Goal: Task Accomplishment & Management: Use online tool/utility

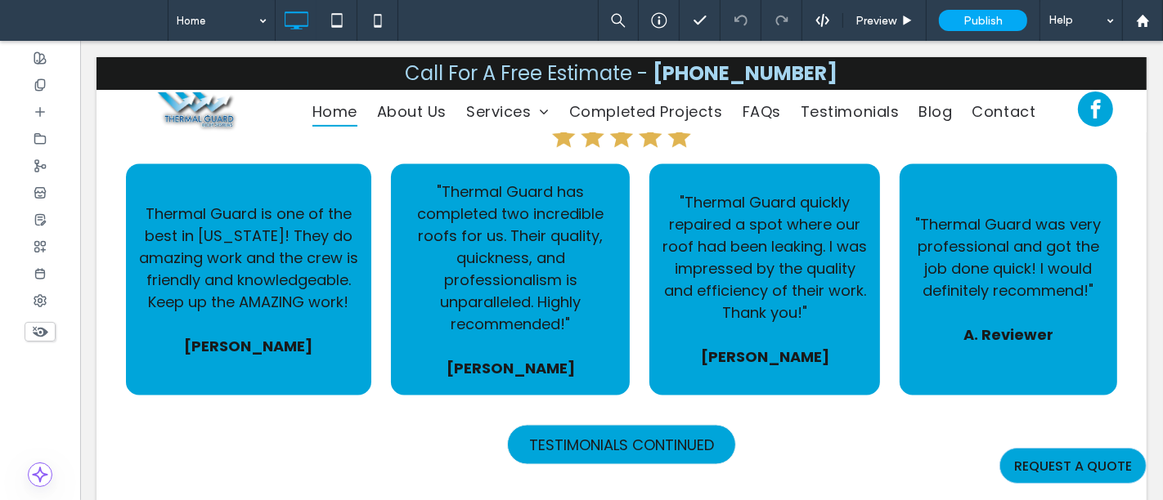
scroll to position [1908, 0]
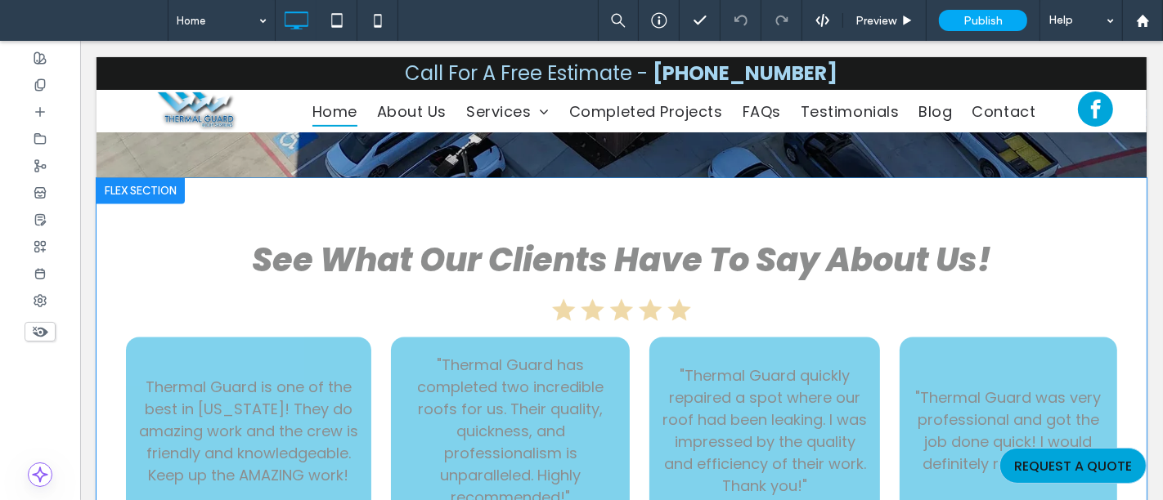
click at [141, 204] on div at bounding box center [140, 191] width 88 height 26
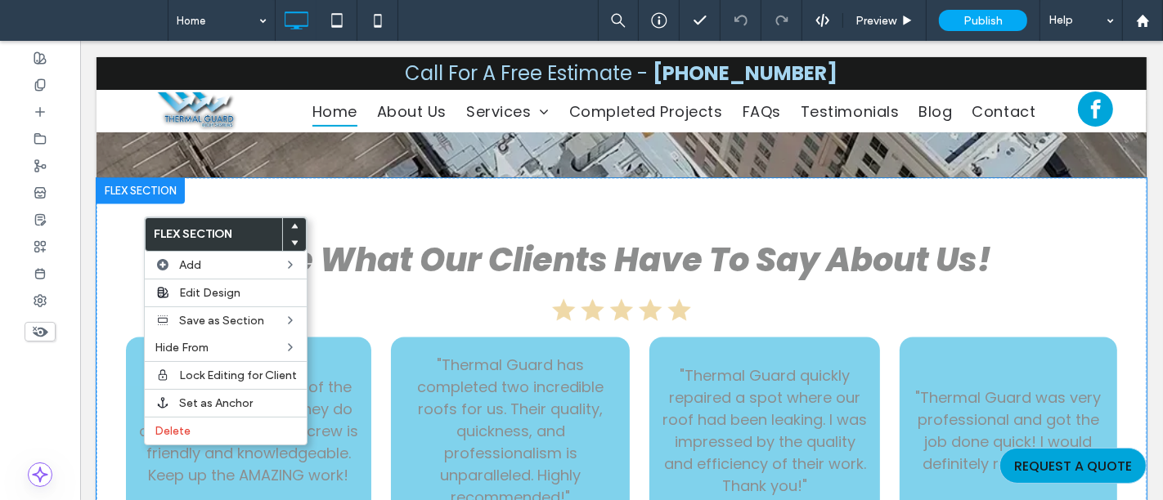
click at [141, 204] on div at bounding box center [140, 191] width 88 height 26
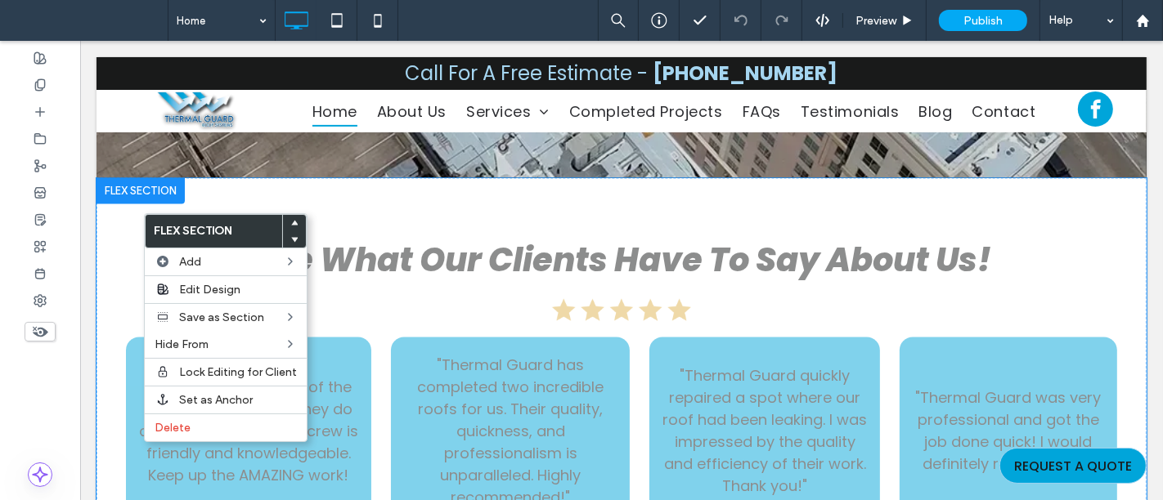
click at [141, 204] on div at bounding box center [140, 191] width 88 height 26
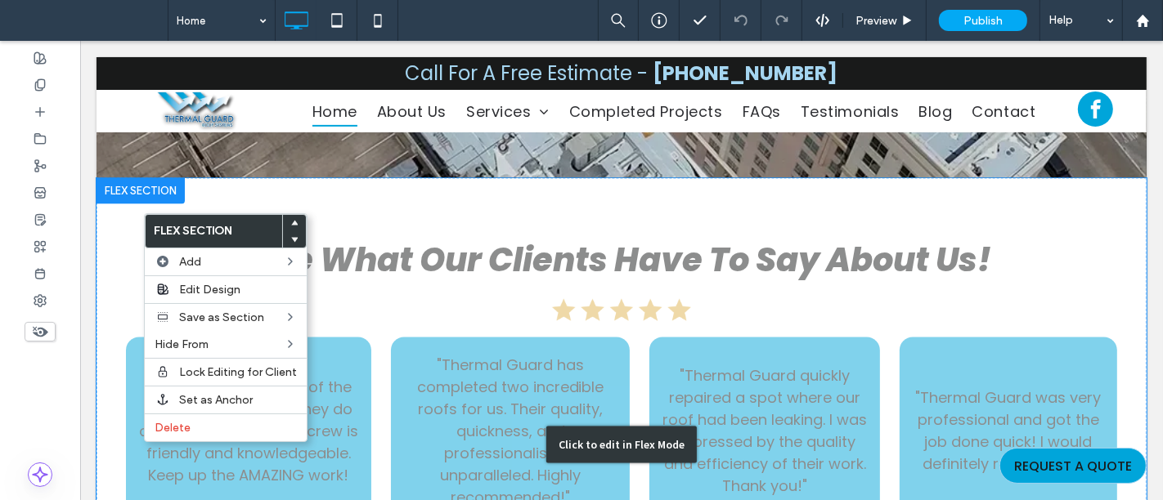
click at [124, 246] on div "Click to edit in Flex Mode" at bounding box center [621, 445] width 1050 height 535
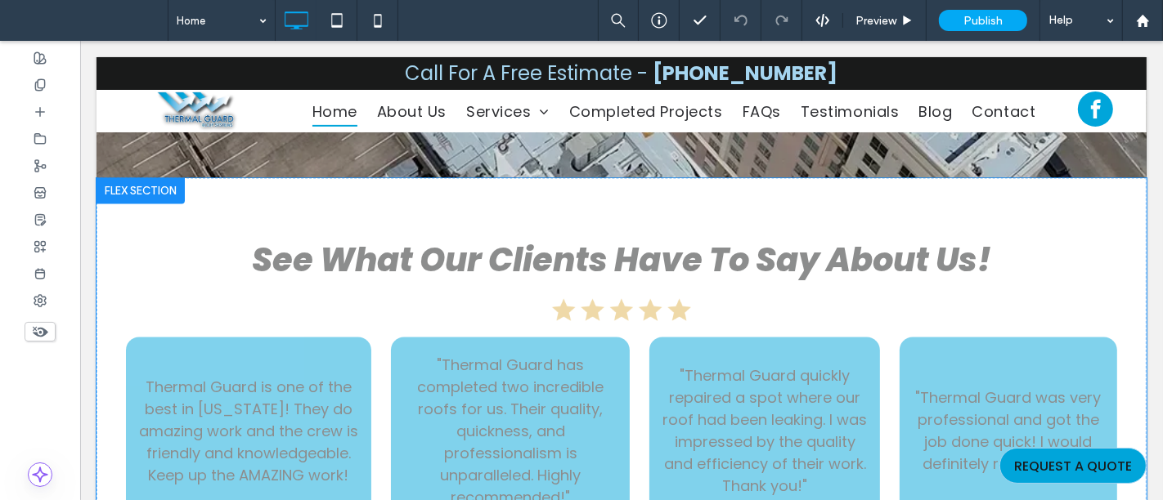
click at [137, 204] on div at bounding box center [140, 191] width 88 height 26
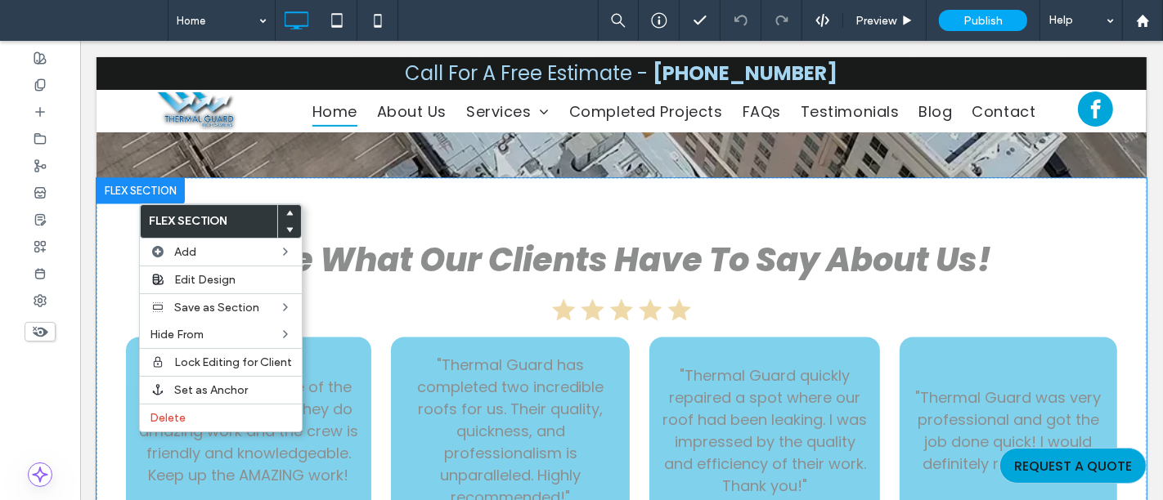
click at [137, 204] on div at bounding box center [140, 191] width 88 height 26
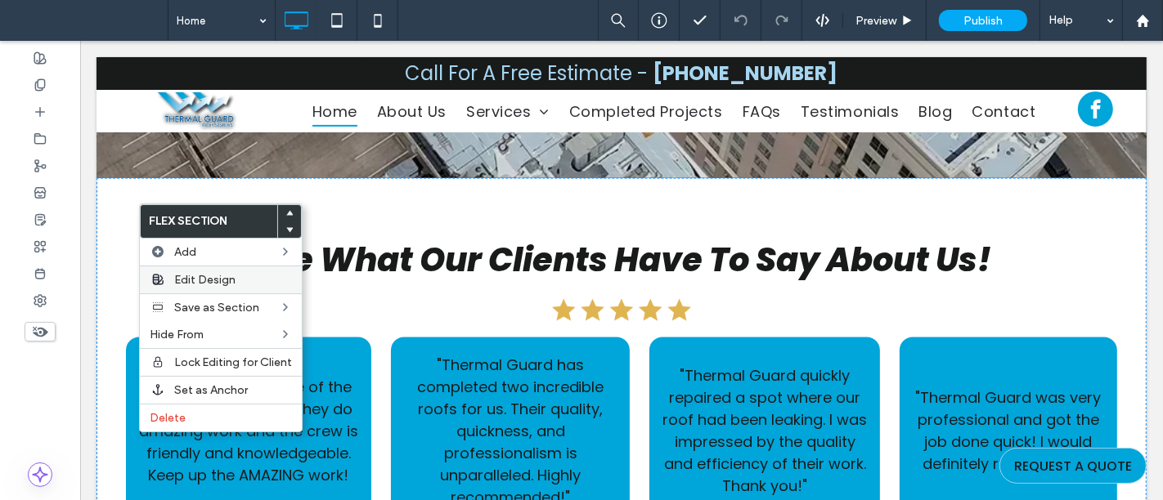
click at [175, 280] on span "Edit Design" at bounding box center [204, 280] width 61 height 14
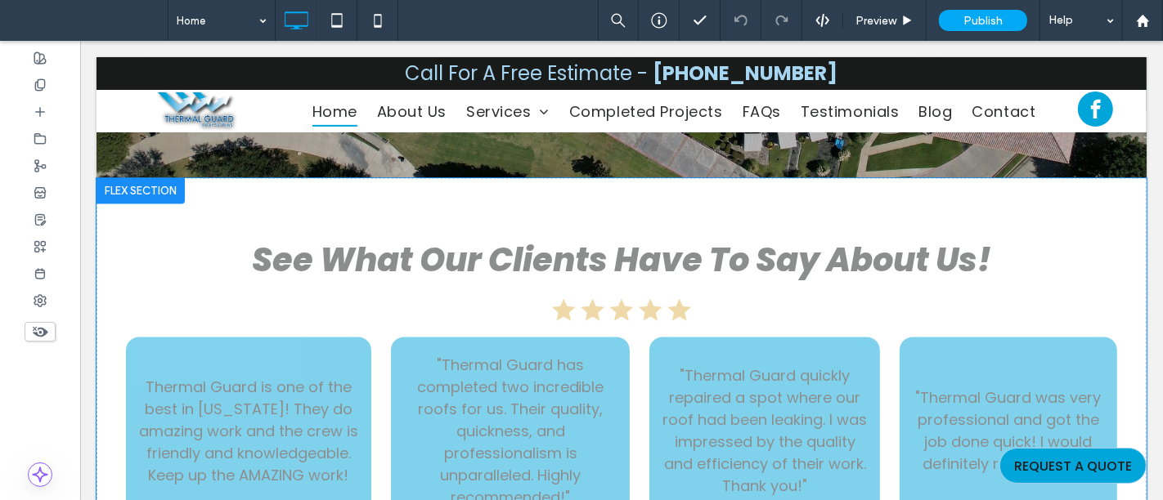
click at [139, 204] on div at bounding box center [140, 191] width 88 height 26
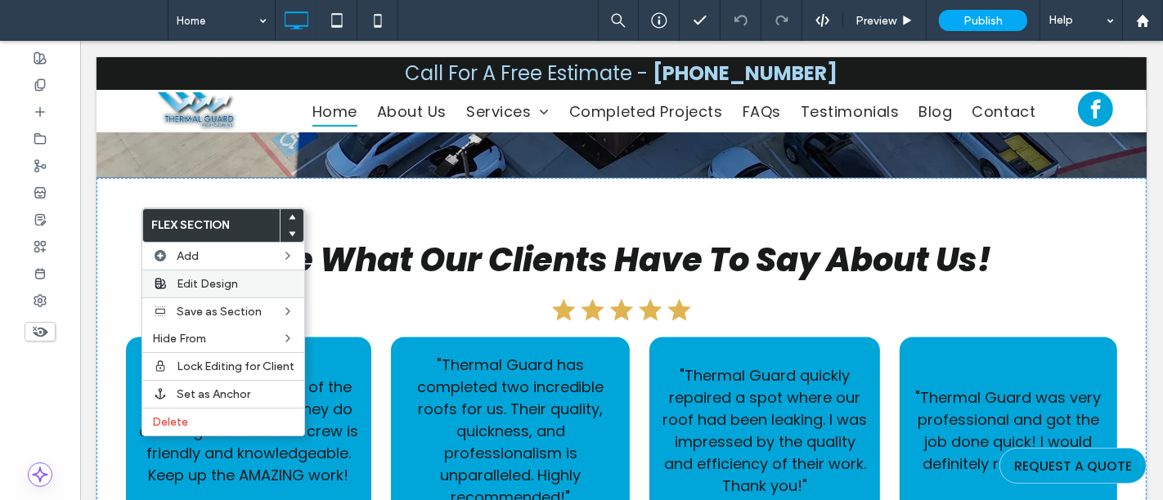
click at [184, 283] on span "Edit Design" at bounding box center [207, 284] width 61 height 14
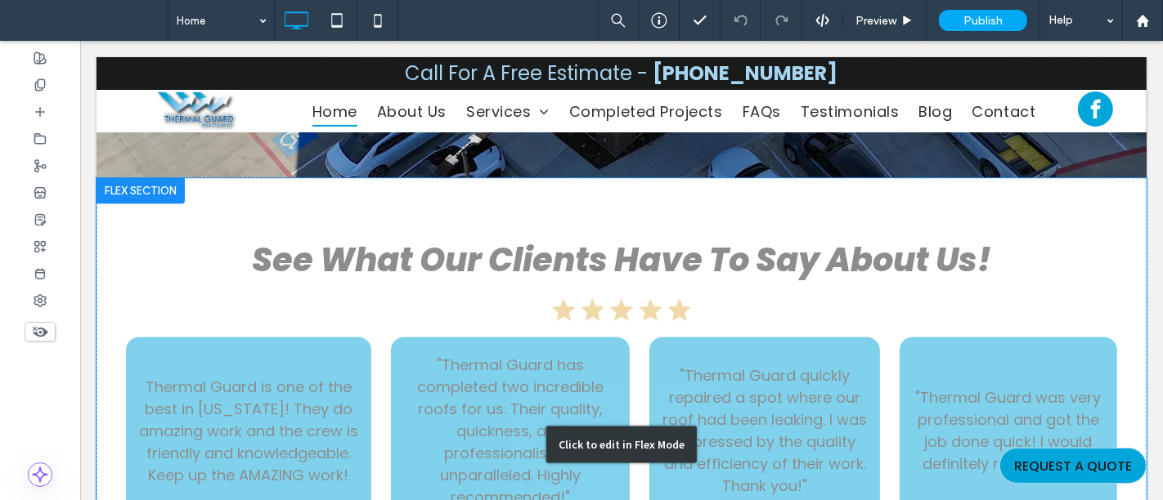
click at [283, 330] on div "Click to edit in Flex Mode" at bounding box center [621, 445] width 1050 height 535
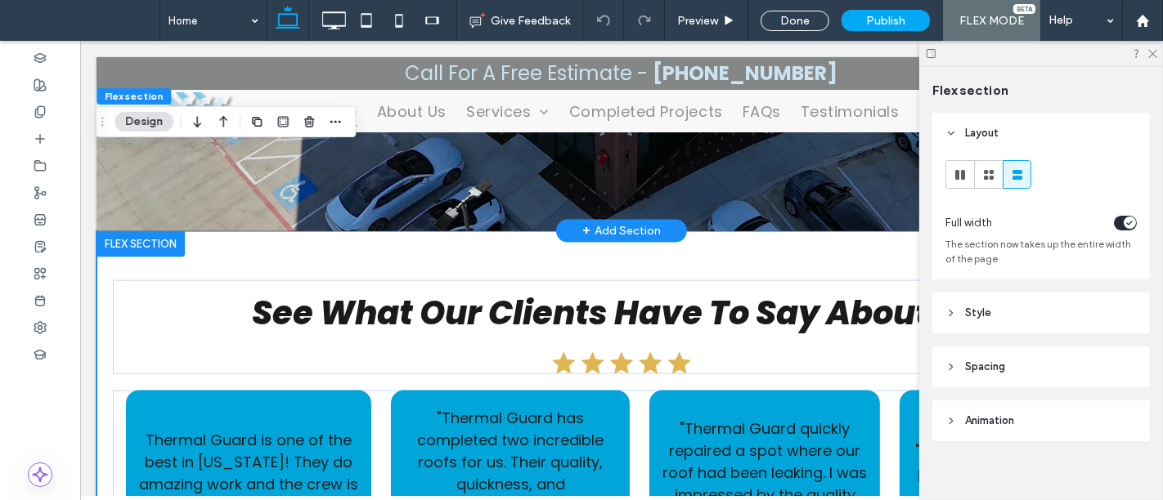
scroll to position [1817, 0]
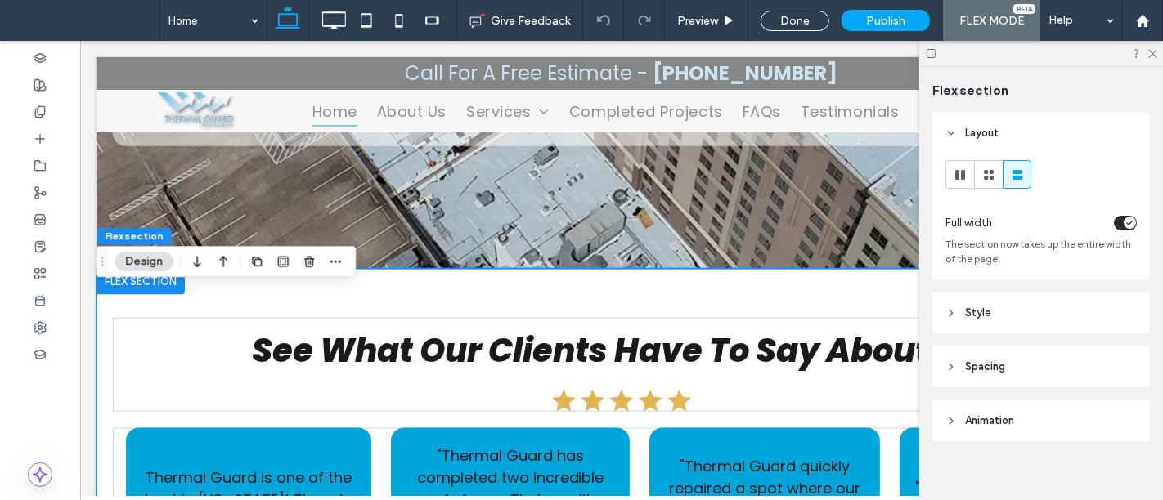
click at [979, 413] on span "Animation" at bounding box center [989, 421] width 49 height 16
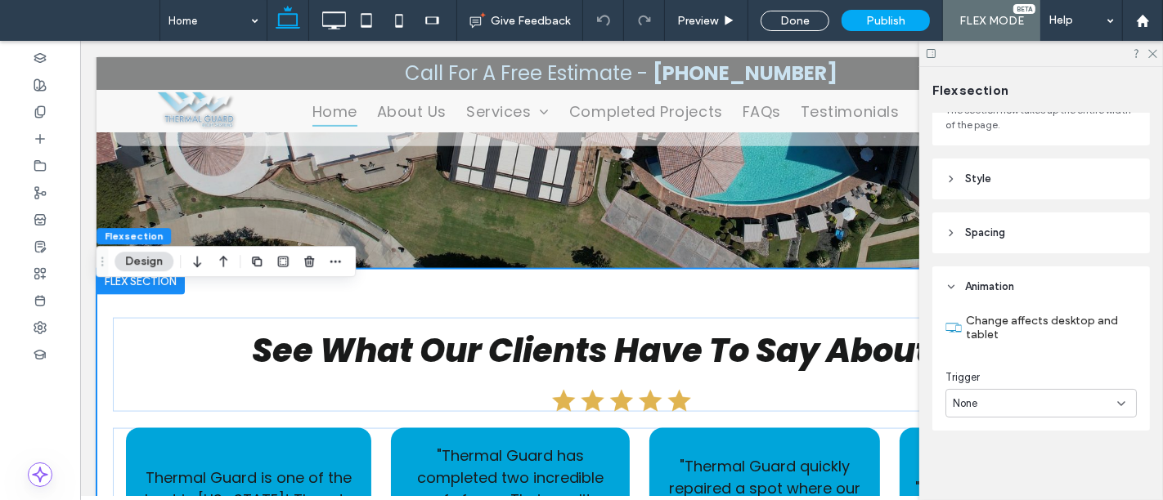
scroll to position [135, 0]
click at [992, 411] on div "None" at bounding box center [1040, 402] width 191 height 29
click at [966, 349] on span "Entrance" at bounding box center [975, 344] width 44 height 16
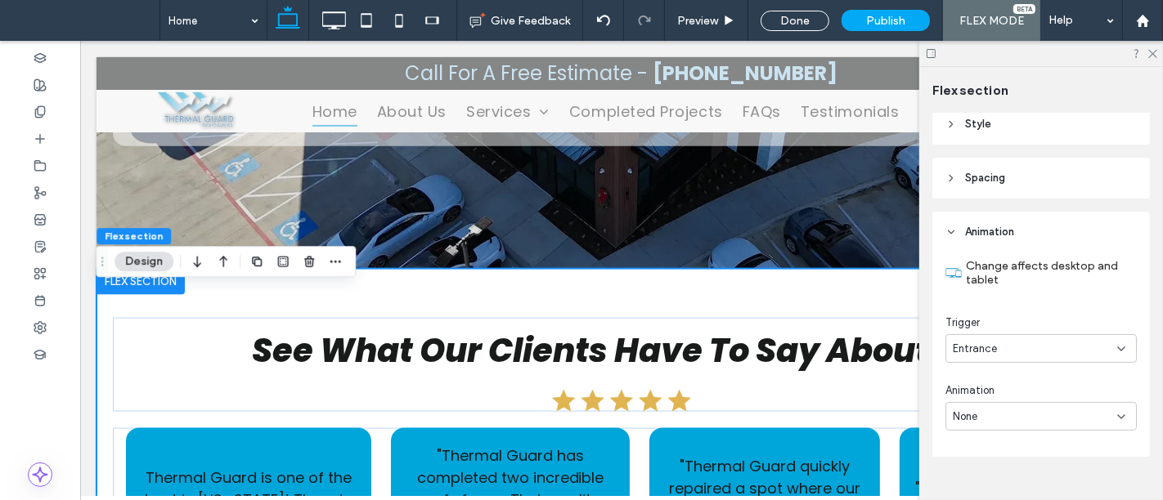
scroll to position [217, 0]
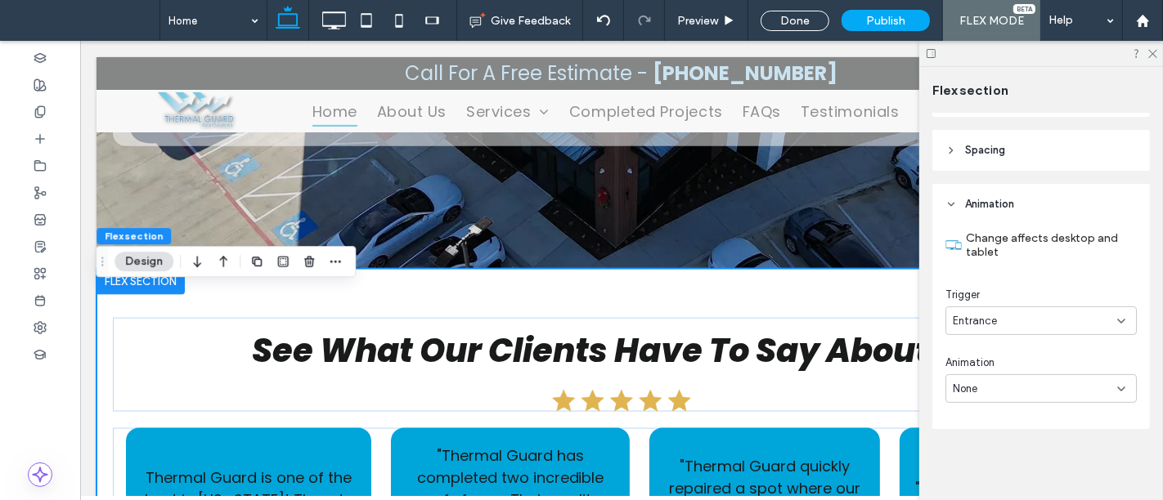
click at [989, 394] on div "None" at bounding box center [1035, 389] width 164 height 16
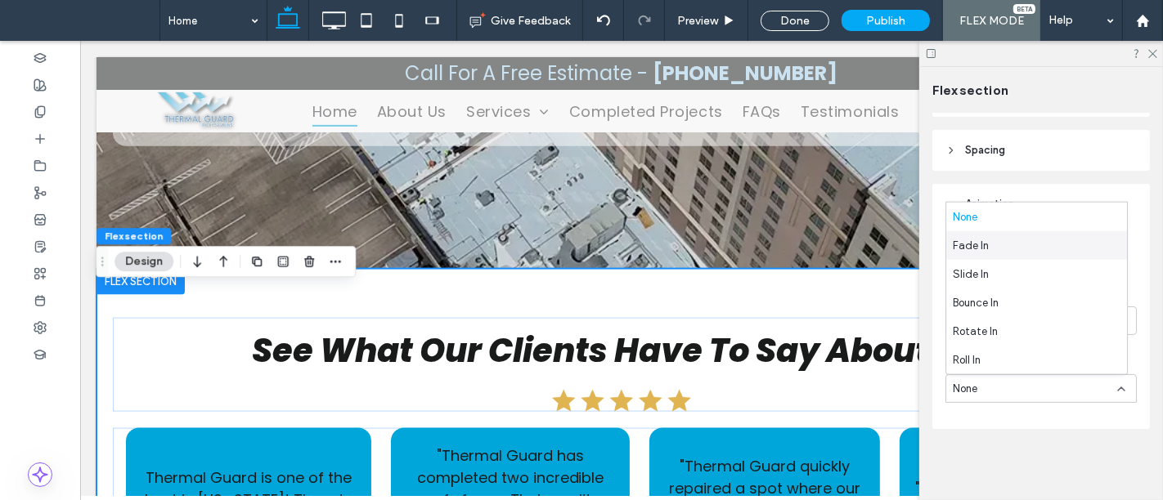
click at [971, 245] on span "Fade In" at bounding box center [971, 245] width 36 height 16
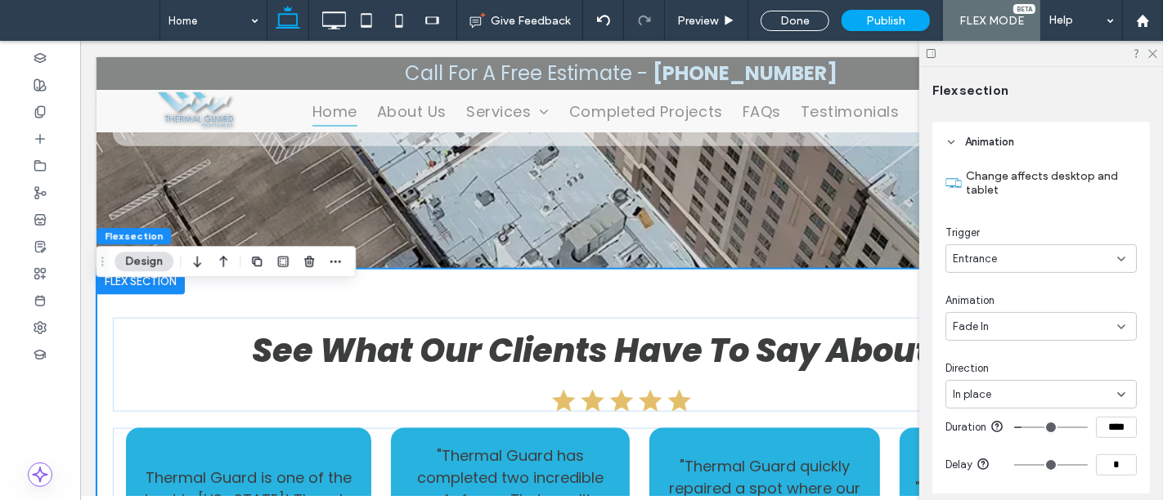
scroll to position [307, 0]
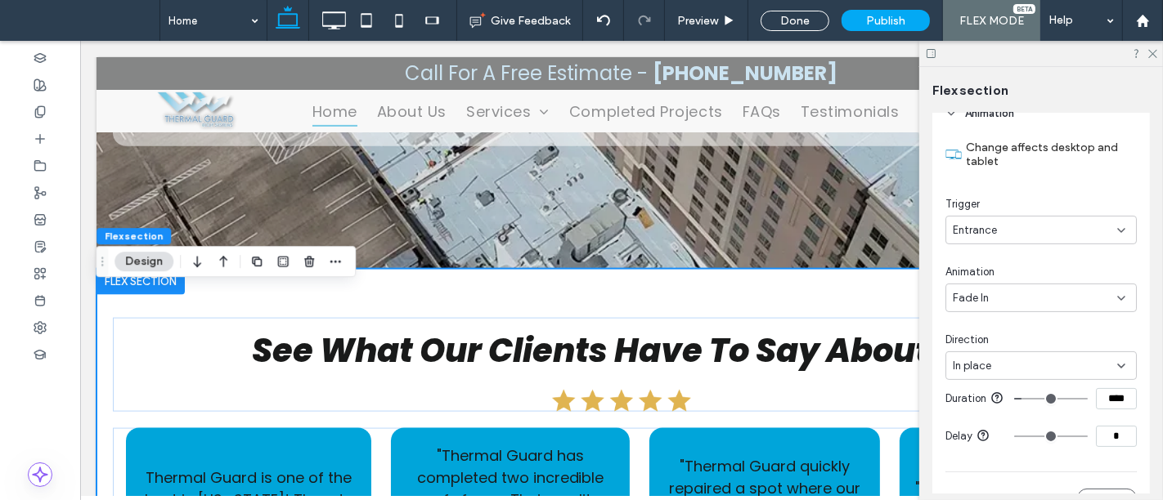
click at [990, 365] on div "In place" at bounding box center [1035, 366] width 164 height 16
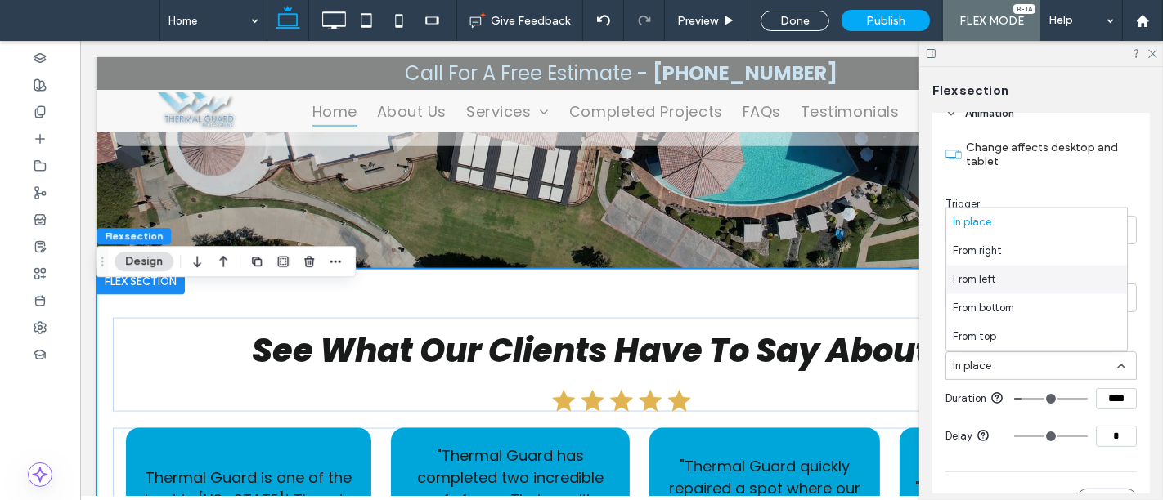
click at [976, 282] on span "From left" at bounding box center [974, 279] width 43 height 16
drag, startPoint x: 1123, startPoint y: 402, endPoint x: 1004, endPoint y: 400, distance: 118.6
click at [1038, 410] on div "****" at bounding box center [1075, 398] width 123 height 21
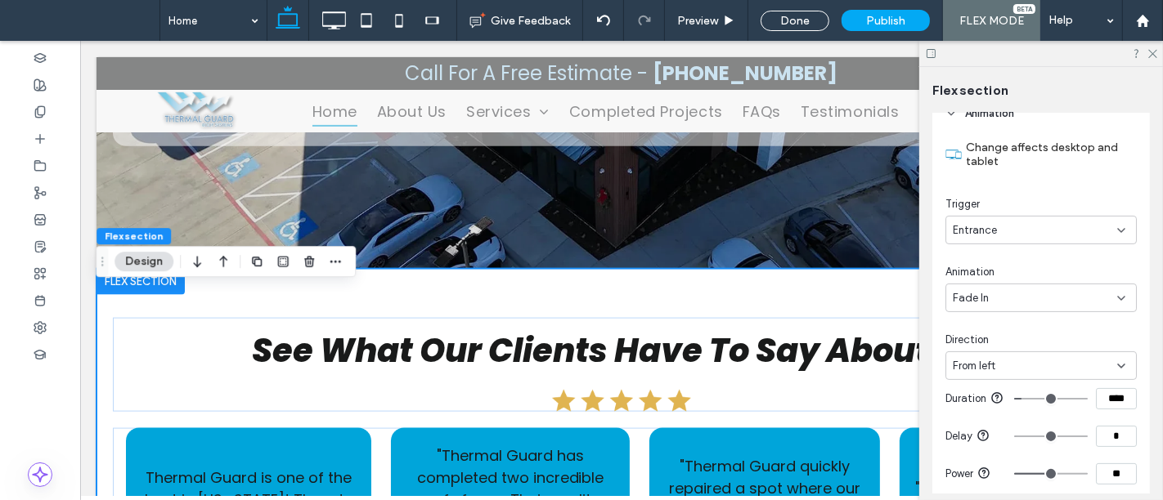
type input "****"
click at [1045, 418] on section "Duration ****" at bounding box center [1040, 399] width 191 height 38
type input "****"
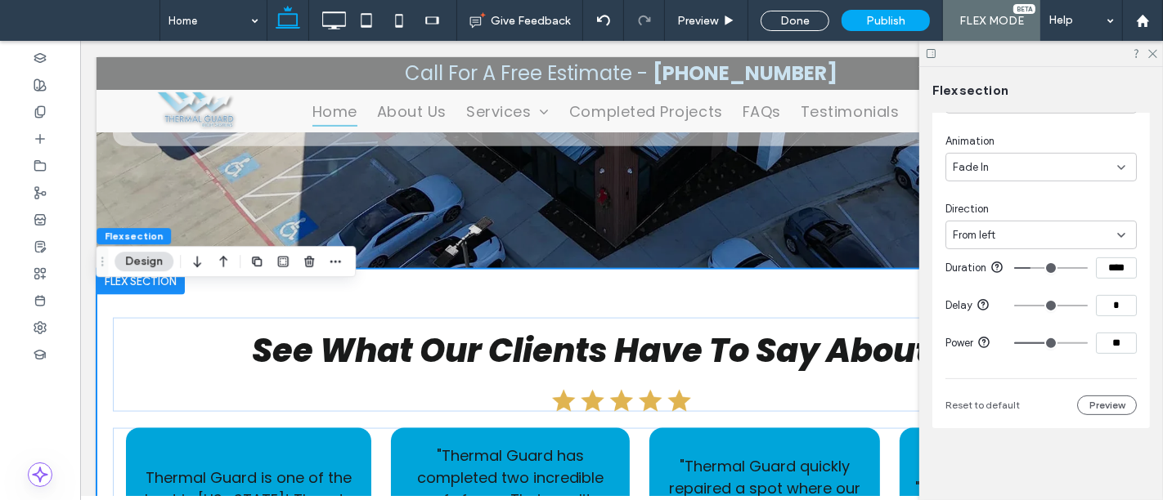
scroll to position [451, 0]
click at [1109, 265] on input "****" at bounding box center [1116, 268] width 41 height 21
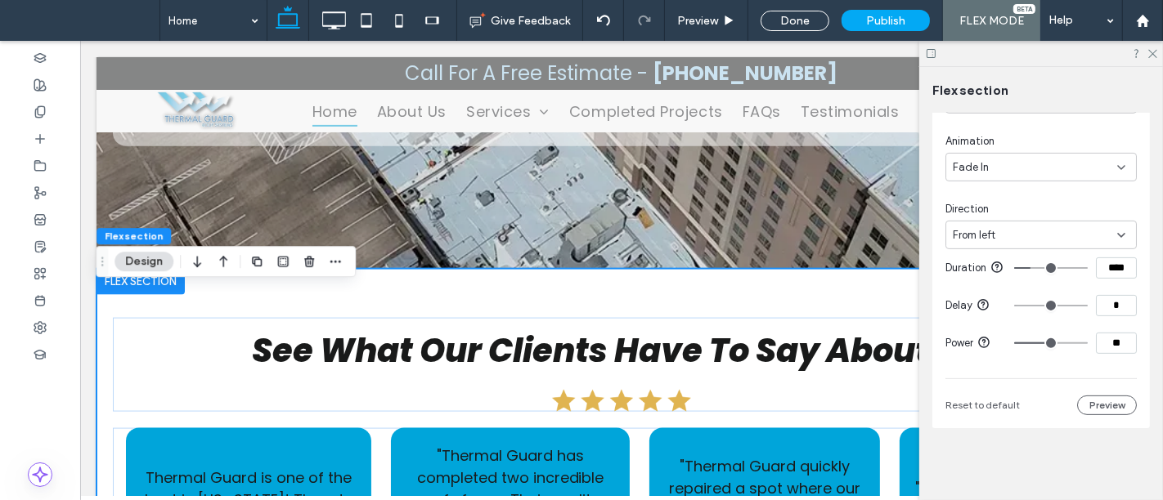
type input "****"
click at [1151, 52] on use at bounding box center [1152, 54] width 9 height 9
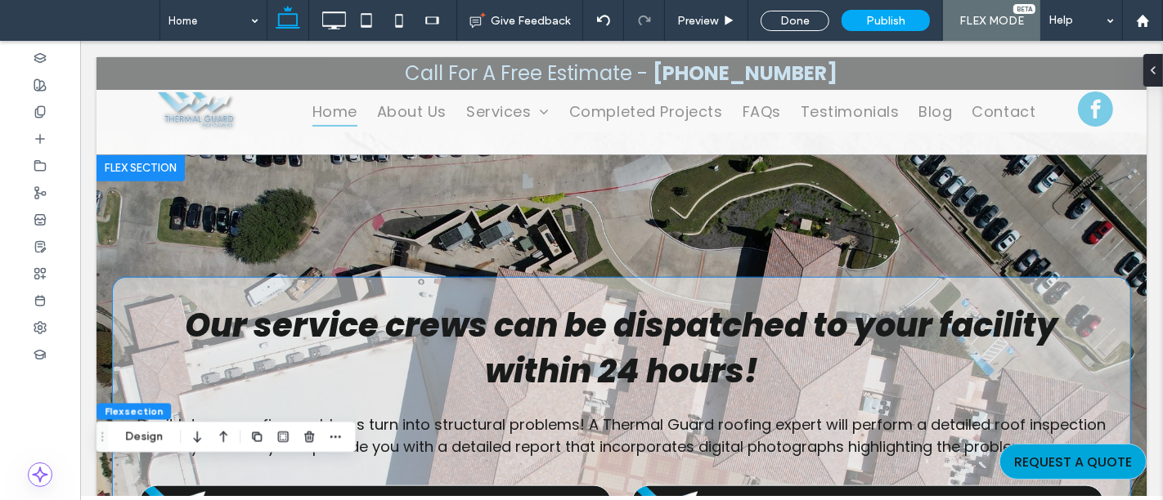
scroll to position [1362, 0]
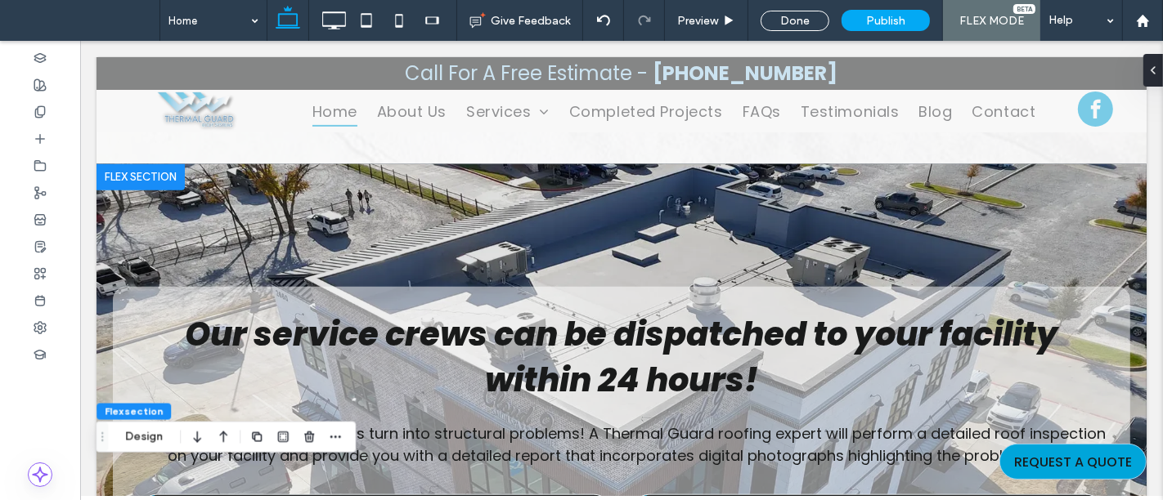
click at [150, 170] on div at bounding box center [140, 177] width 88 height 26
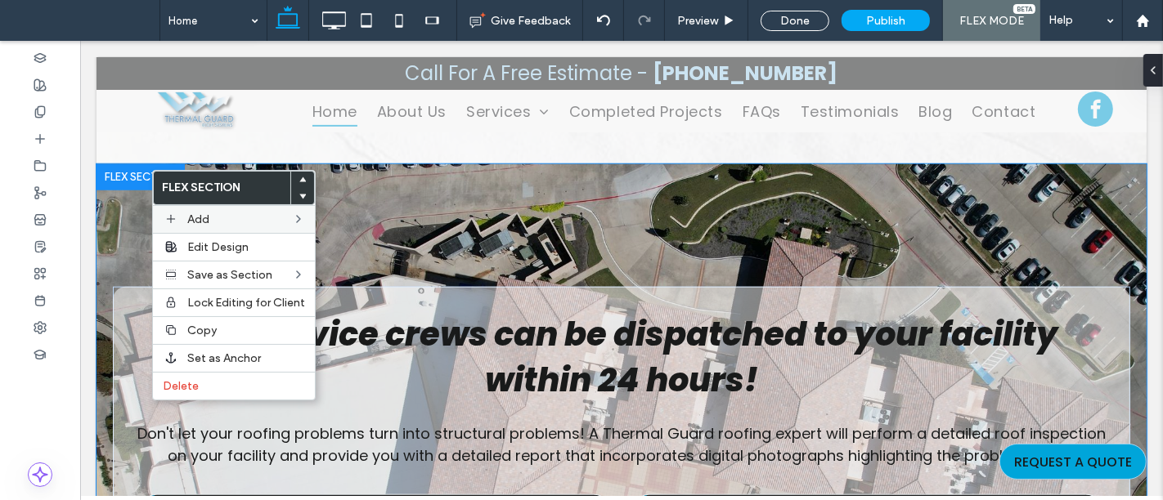
scroll to position [1484, 0]
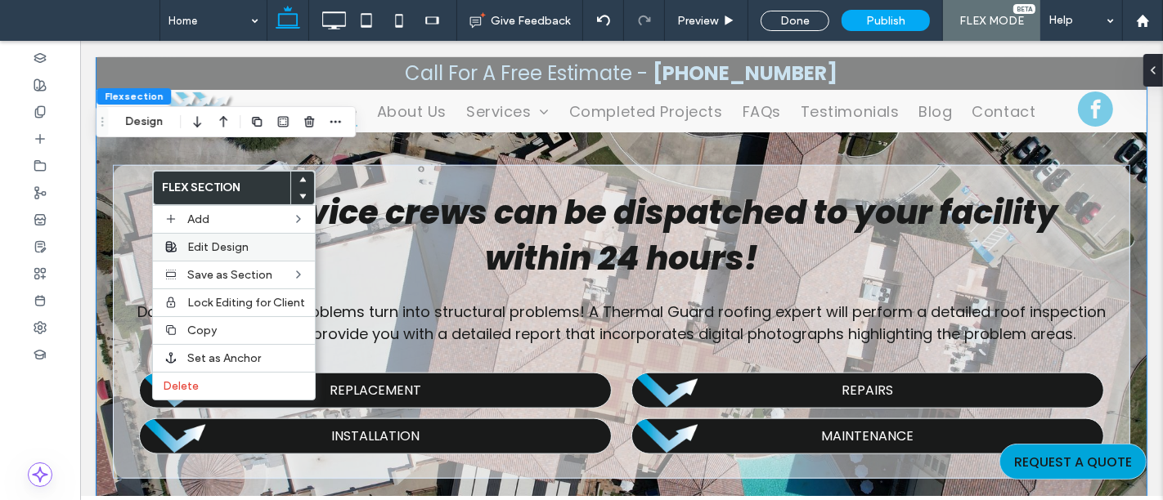
click at [214, 244] on span "Edit Design" at bounding box center [217, 247] width 61 height 14
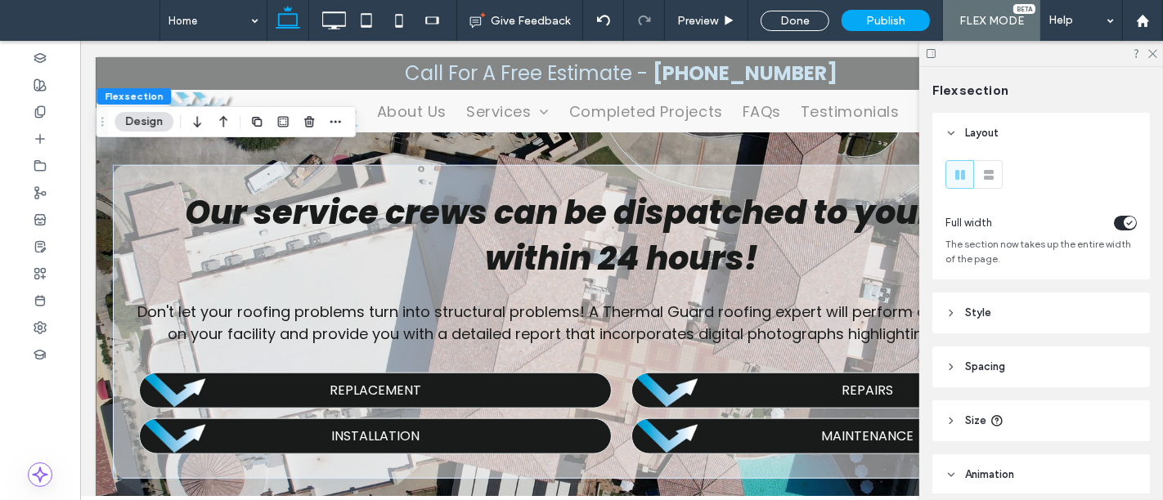
click at [995, 476] on span "Animation" at bounding box center [989, 475] width 49 height 16
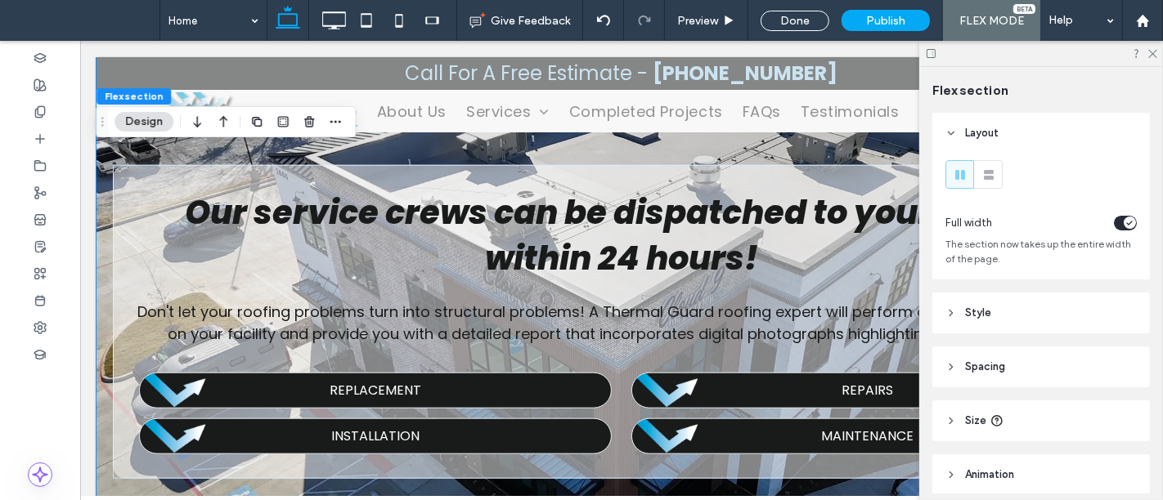
scroll to position [65, 0]
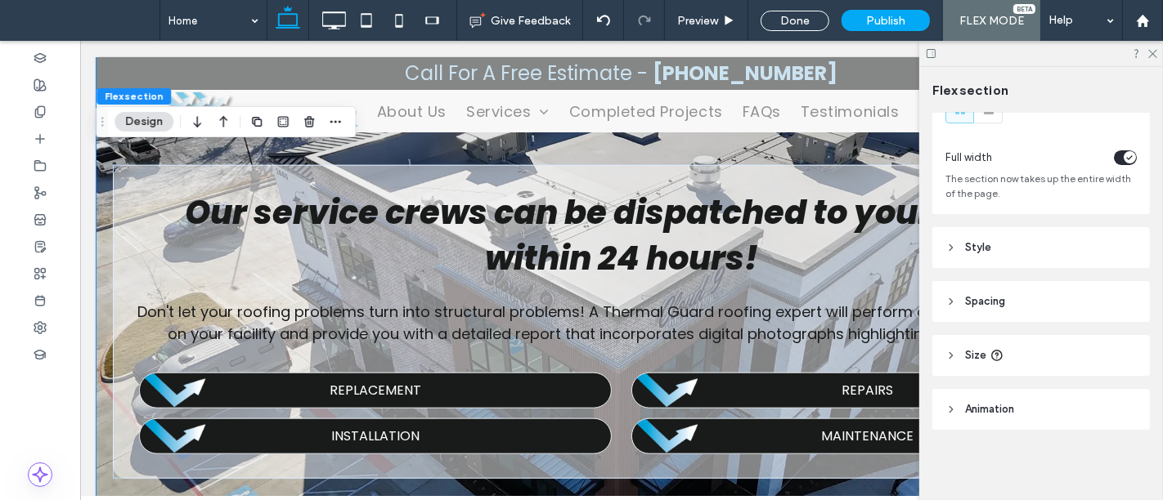
click at [949, 407] on icon at bounding box center [950, 409] width 11 height 11
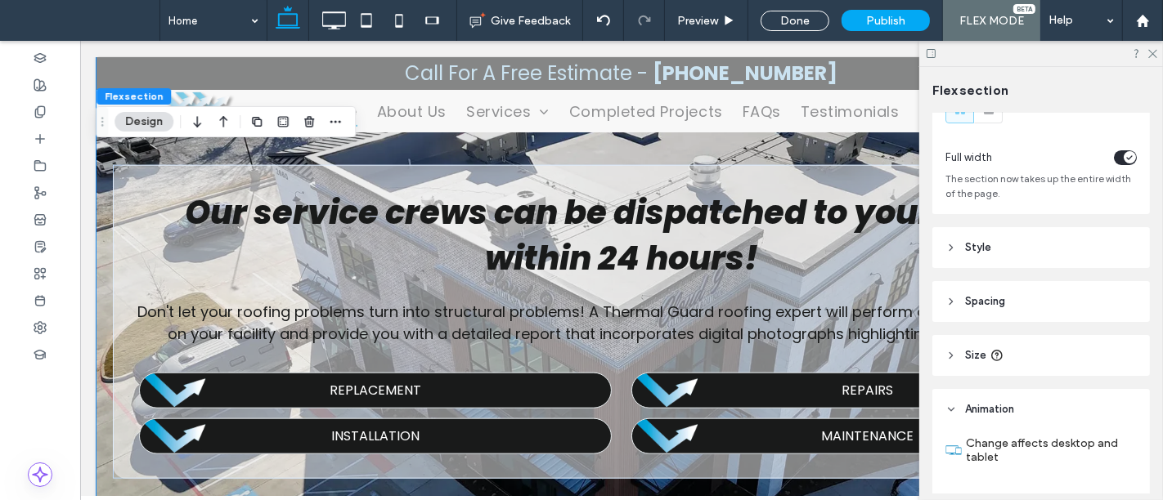
scroll to position [156, 0]
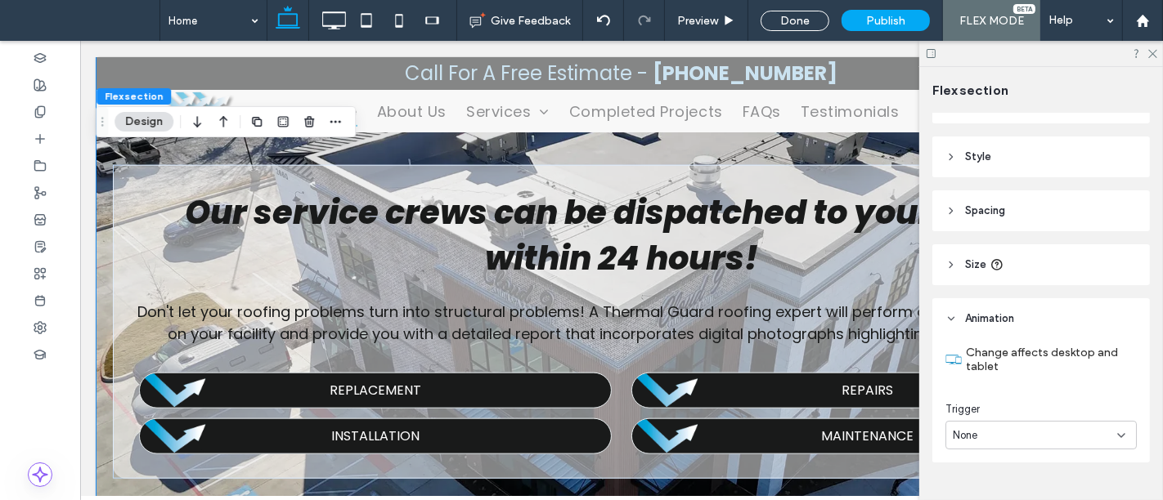
click at [974, 432] on span "None" at bounding box center [965, 436] width 25 height 16
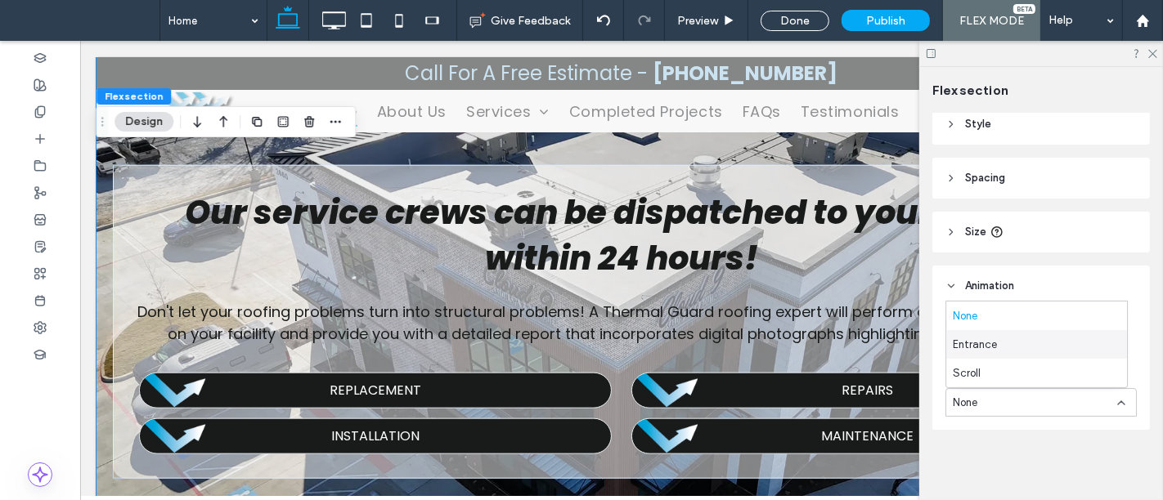
click at [975, 348] on span "Entrance" at bounding box center [975, 344] width 44 height 16
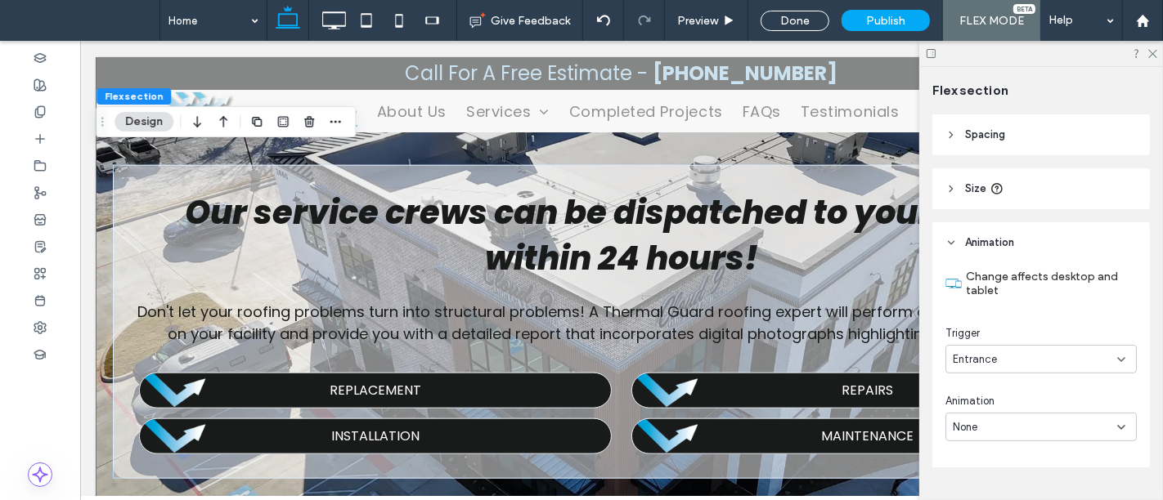
scroll to position [271, 0]
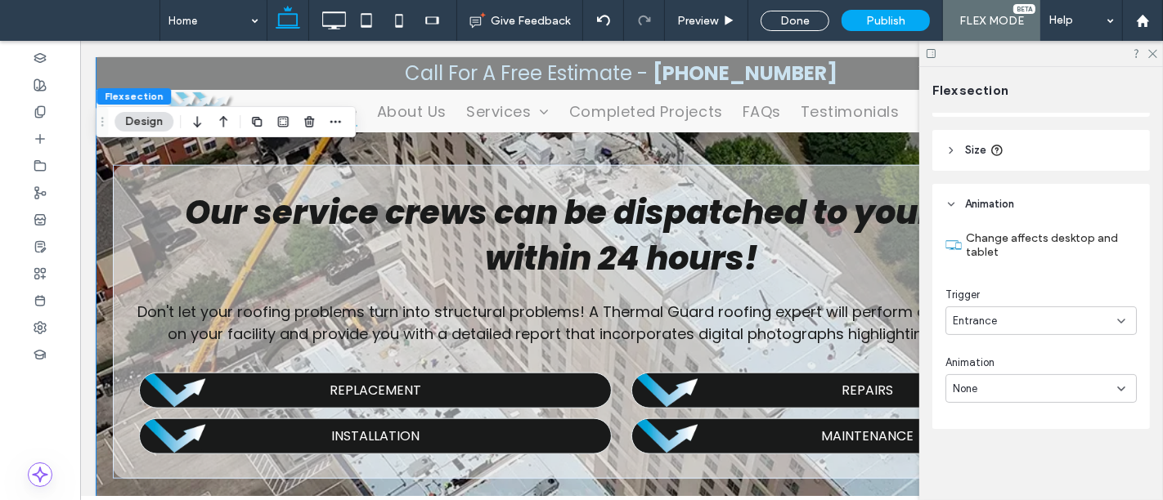
click at [975, 388] on span "None" at bounding box center [965, 389] width 25 height 16
click at [975, 247] on span "Fade In" at bounding box center [971, 245] width 36 height 16
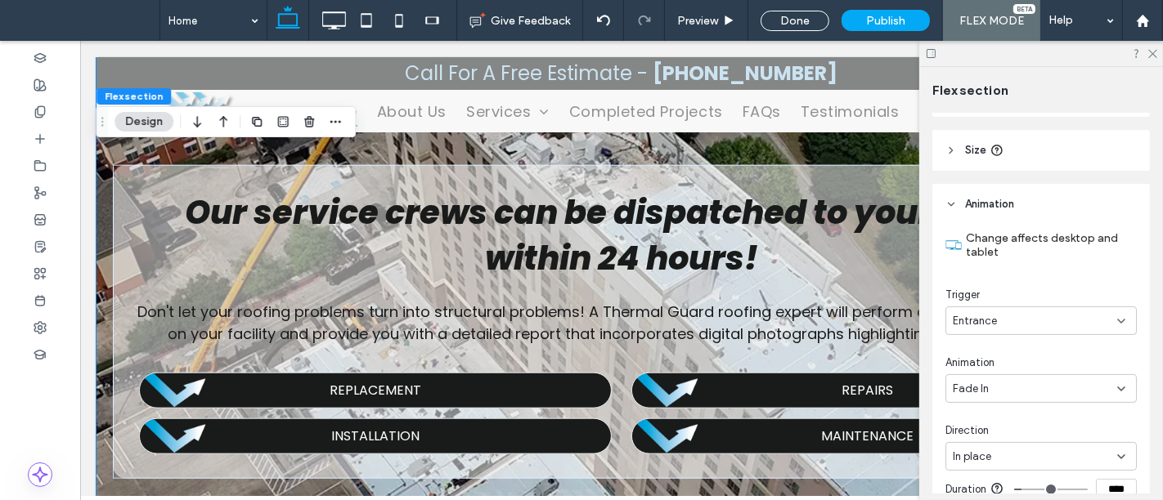
click at [986, 461] on span "In place" at bounding box center [972, 457] width 38 height 16
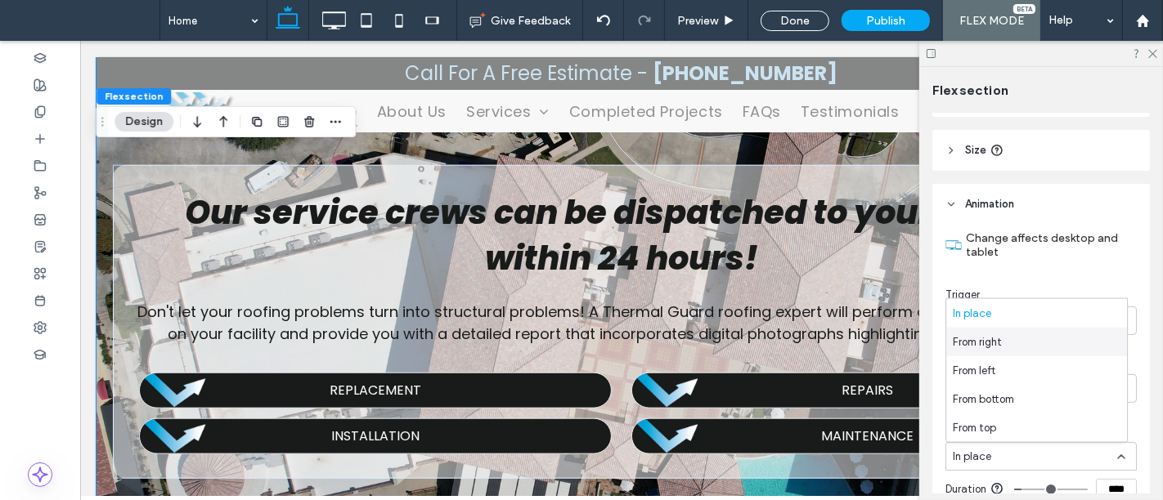
click at [981, 340] on span "From right" at bounding box center [977, 342] width 49 height 16
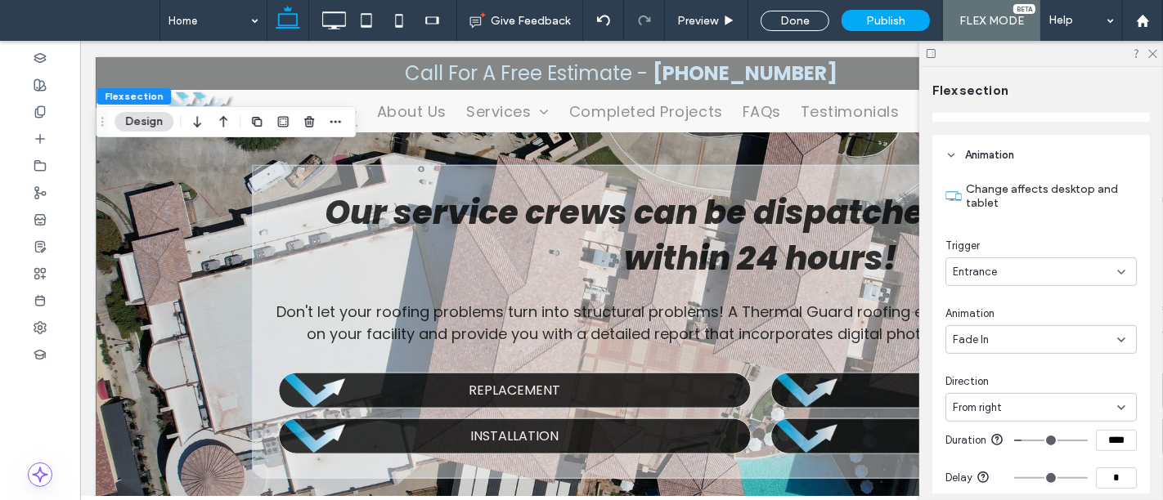
scroll to position [361, 0]
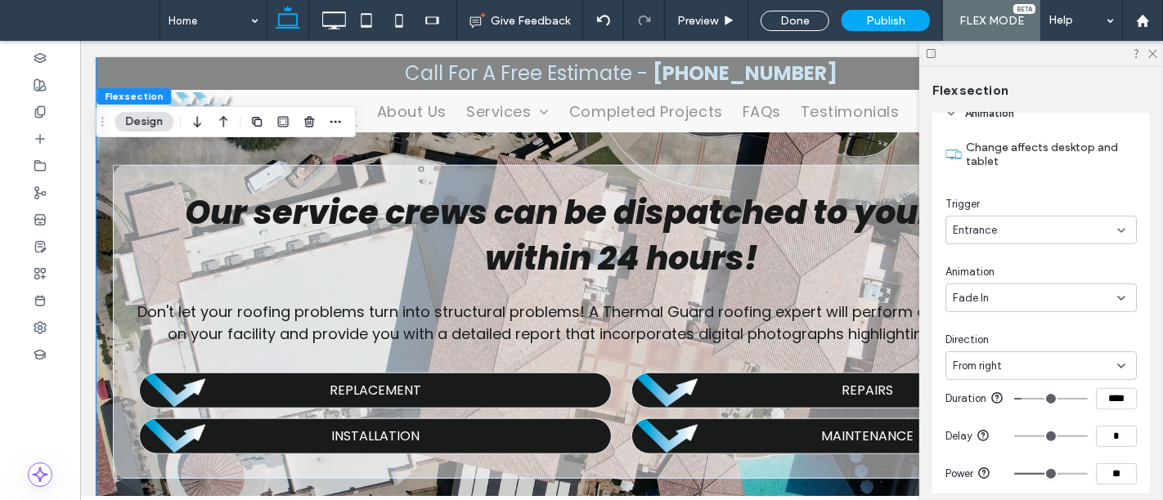
click at [1115, 410] on input "****" at bounding box center [1116, 398] width 41 height 21
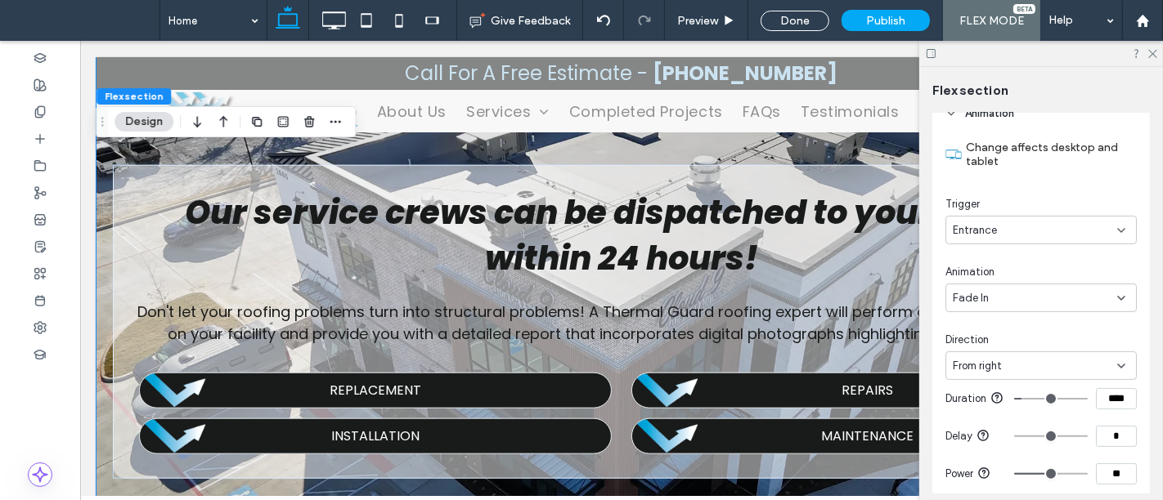
type input "****"
click at [1154, 50] on icon at bounding box center [1151, 52] width 11 height 11
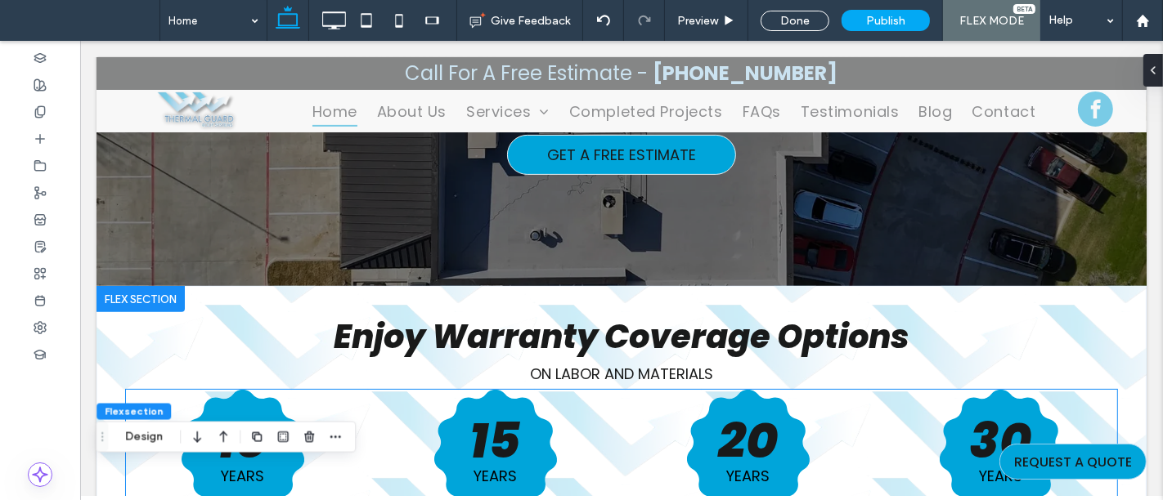
scroll to position [485, 0]
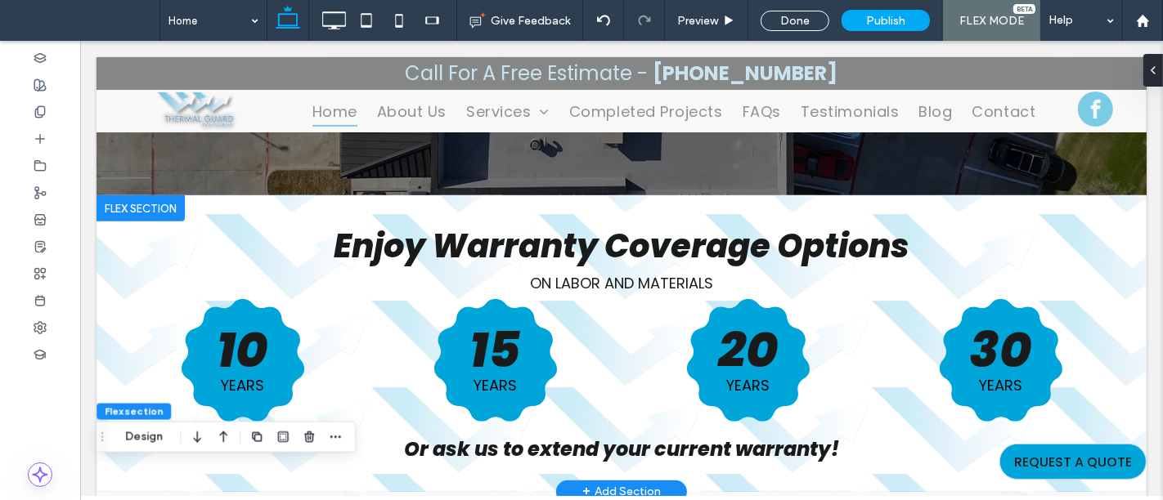
click at [132, 209] on div at bounding box center [140, 208] width 88 height 26
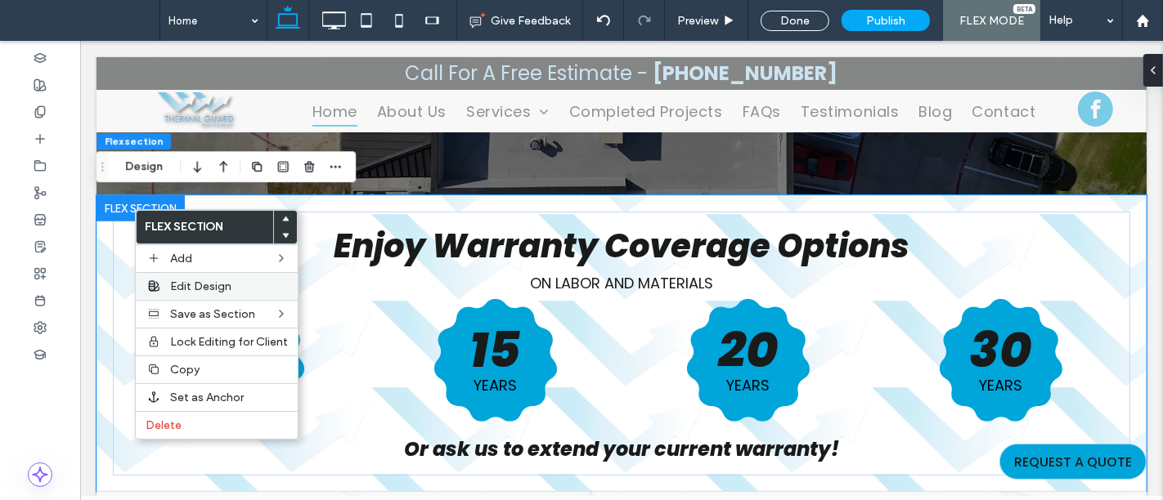
click at [198, 285] on span "Edit Design" at bounding box center [200, 287] width 61 height 14
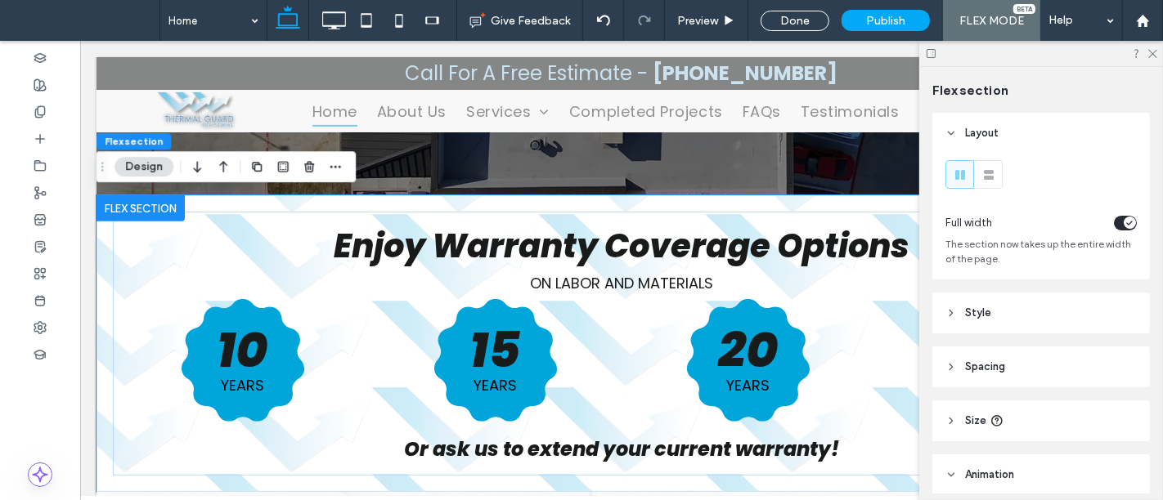
click at [1020, 472] on header "Animation" at bounding box center [1041, 475] width 218 height 41
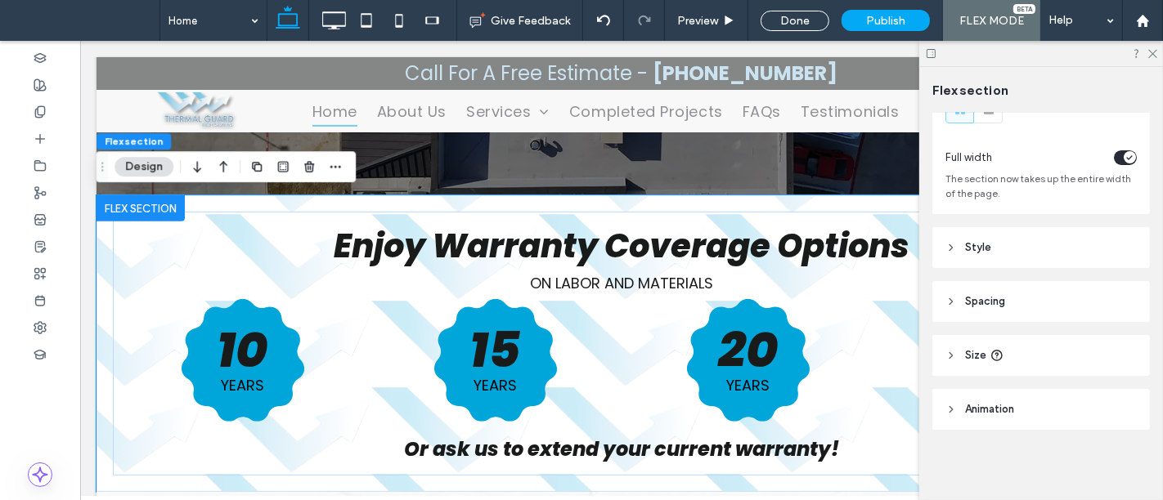
click at [1002, 409] on span "Animation" at bounding box center [989, 409] width 49 height 16
click at [997, 411] on span "Animation" at bounding box center [989, 409] width 49 height 16
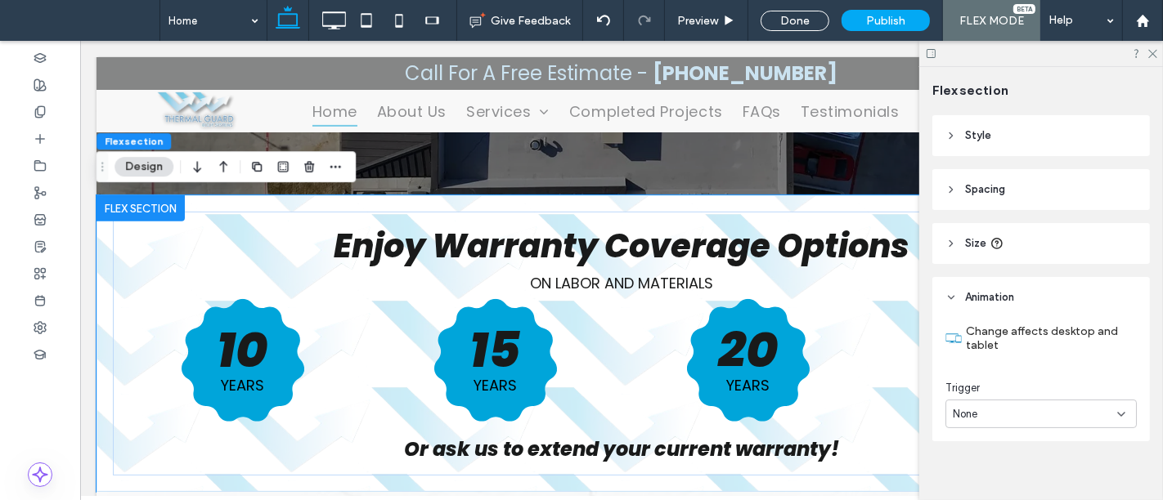
scroll to position [189, 0]
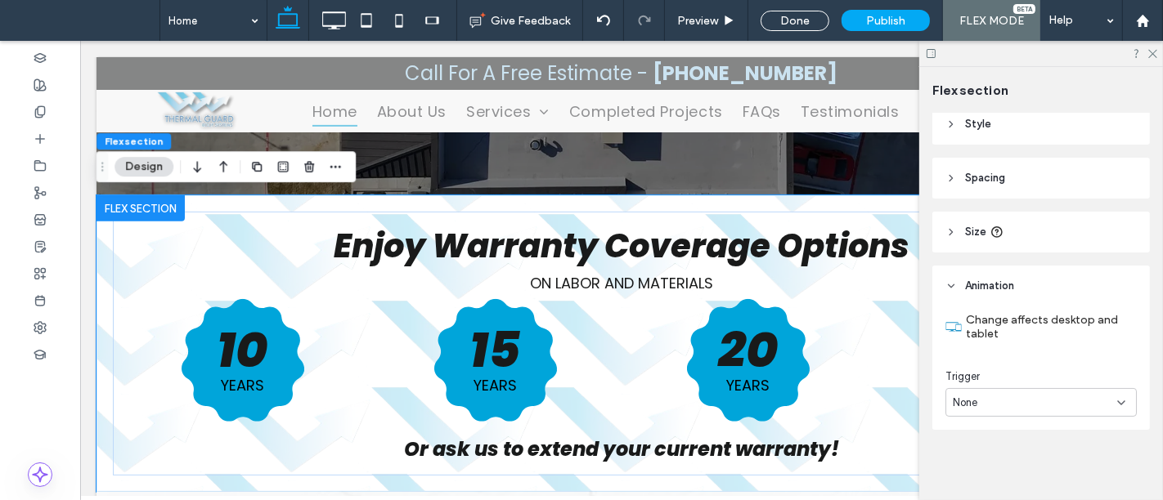
click at [971, 397] on span "None" at bounding box center [965, 403] width 25 height 16
click at [983, 413] on div "None" at bounding box center [1040, 402] width 191 height 29
click at [985, 397] on div "None" at bounding box center [1035, 403] width 164 height 16
click at [983, 342] on span "Entrance" at bounding box center [975, 345] width 44 height 16
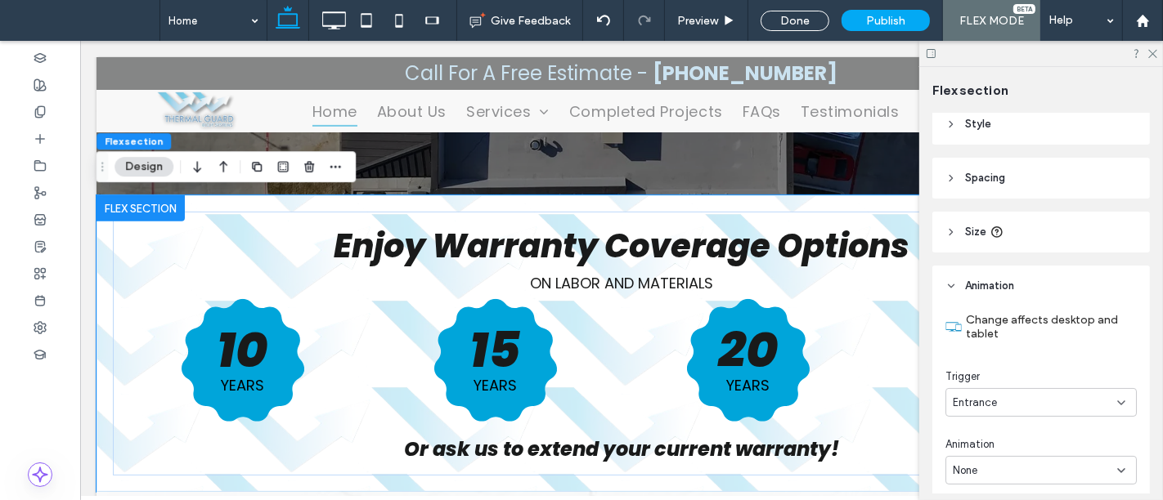
scroll to position [271, 0]
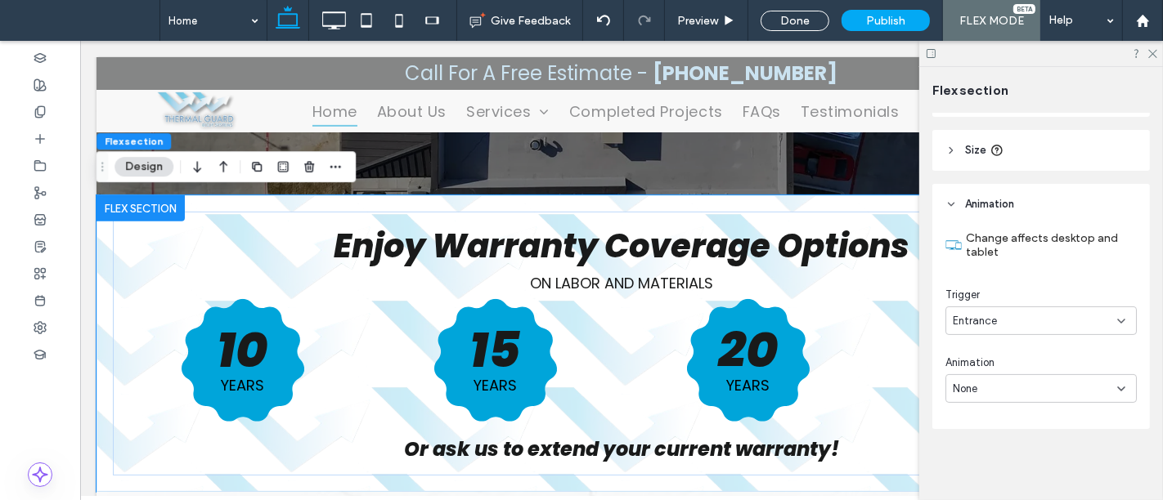
click at [968, 388] on span "None" at bounding box center [965, 389] width 25 height 16
click at [971, 247] on span "Fade In" at bounding box center [971, 245] width 36 height 16
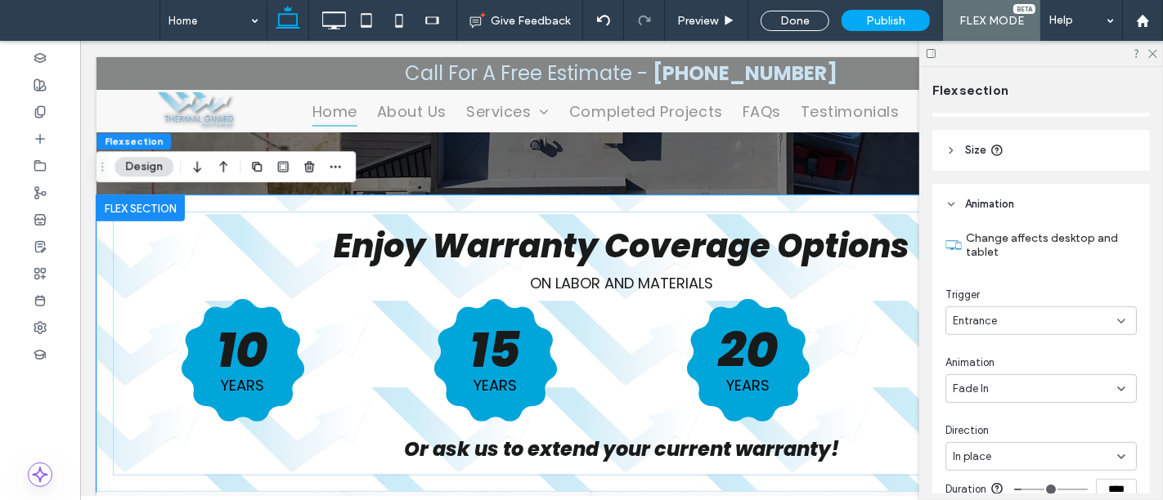
scroll to position [361, 0]
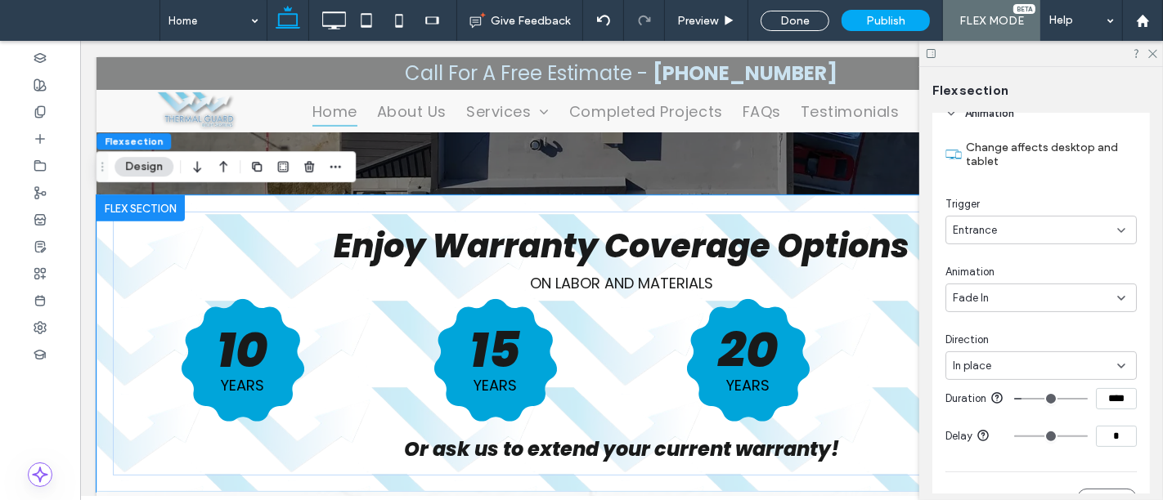
click at [984, 358] on span "In place" at bounding box center [972, 366] width 38 height 16
click at [982, 303] on span "From bottom" at bounding box center [983, 308] width 61 height 16
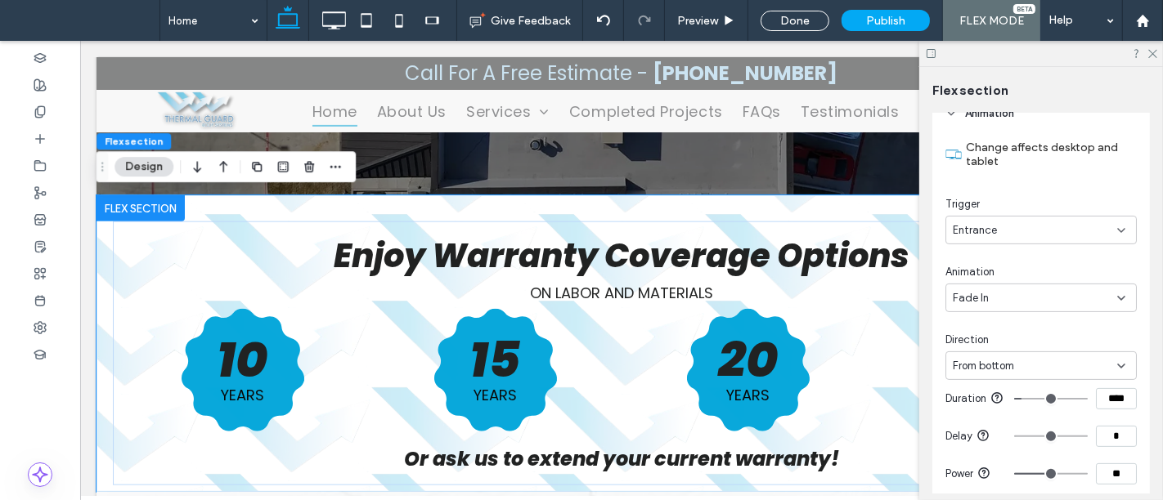
click at [1102, 402] on input "****" at bounding box center [1116, 398] width 41 height 21
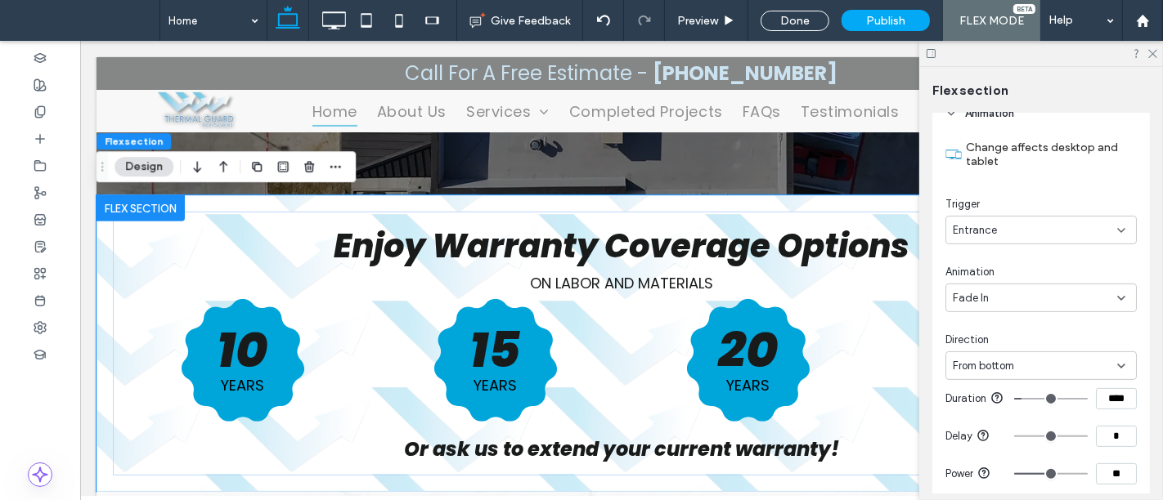
click at [1102, 402] on input "****" at bounding box center [1116, 398] width 41 height 21
type input "****"
click at [794, 22] on div "Done" at bounding box center [794, 21] width 69 height 20
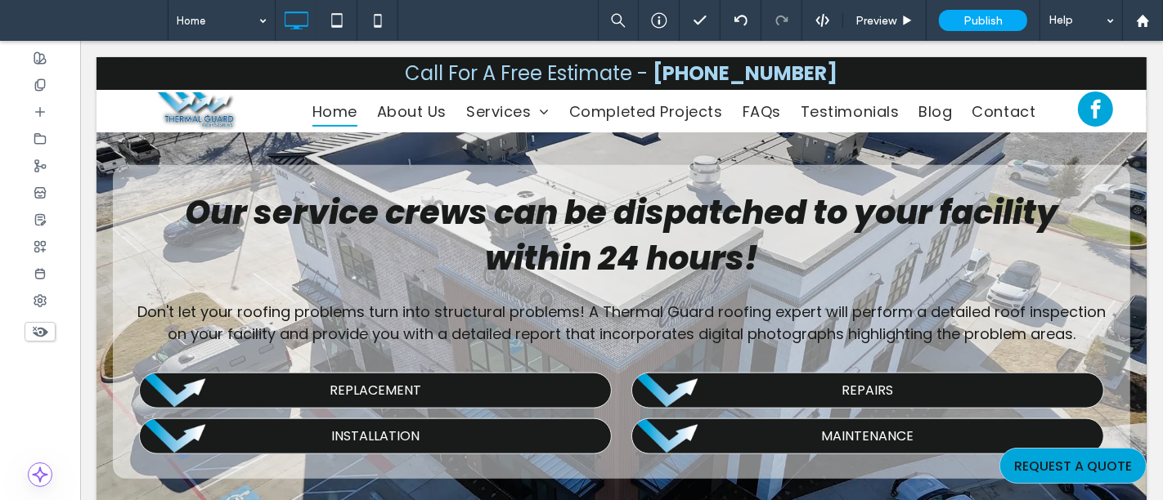
scroll to position [1121, 0]
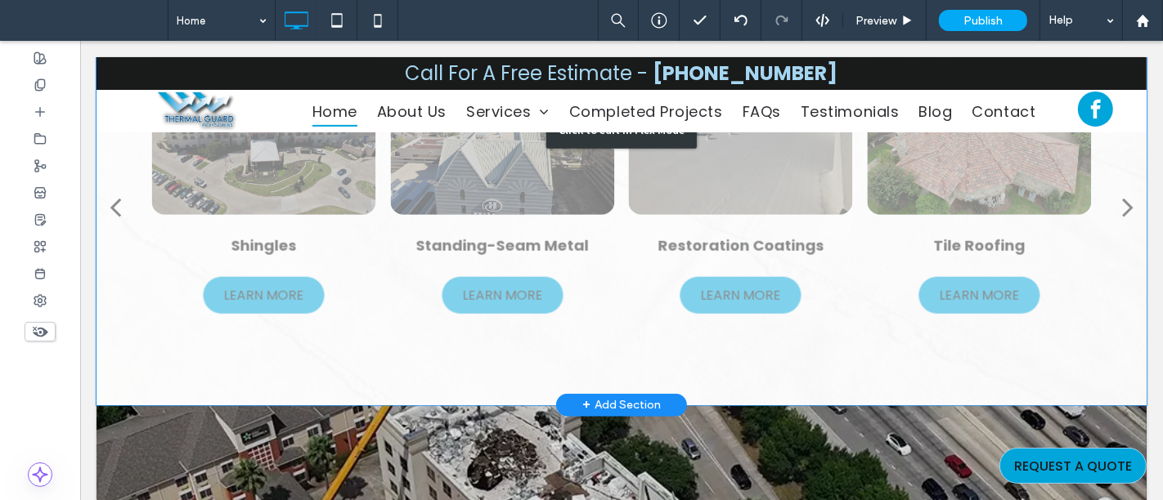
click at [512, 206] on div "Click to edit in Flex Mode" at bounding box center [621, 130] width 1050 height 549
click at [512, 206] on div at bounding box center [501, 128] width 224 height 174
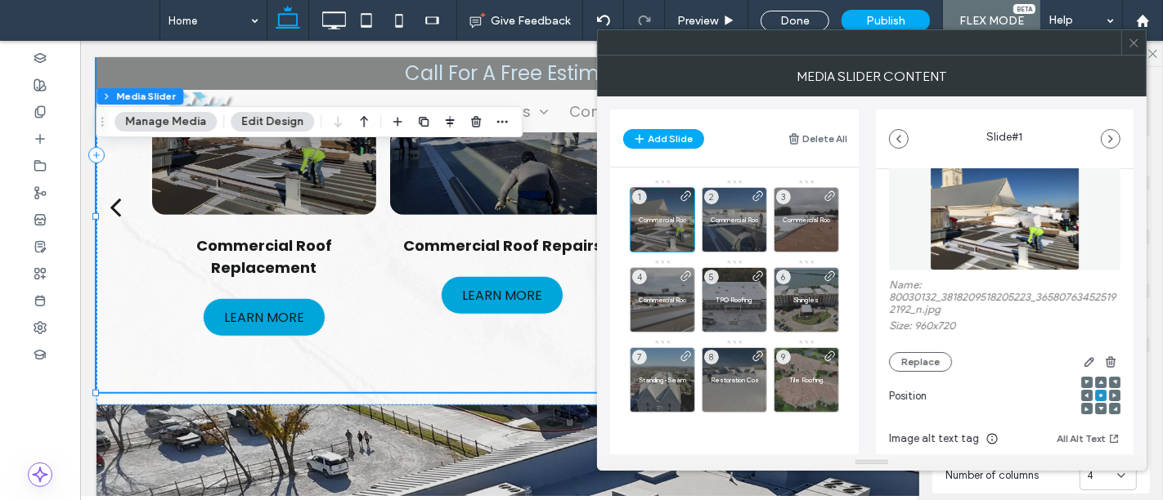
scroll to position [0, 0]
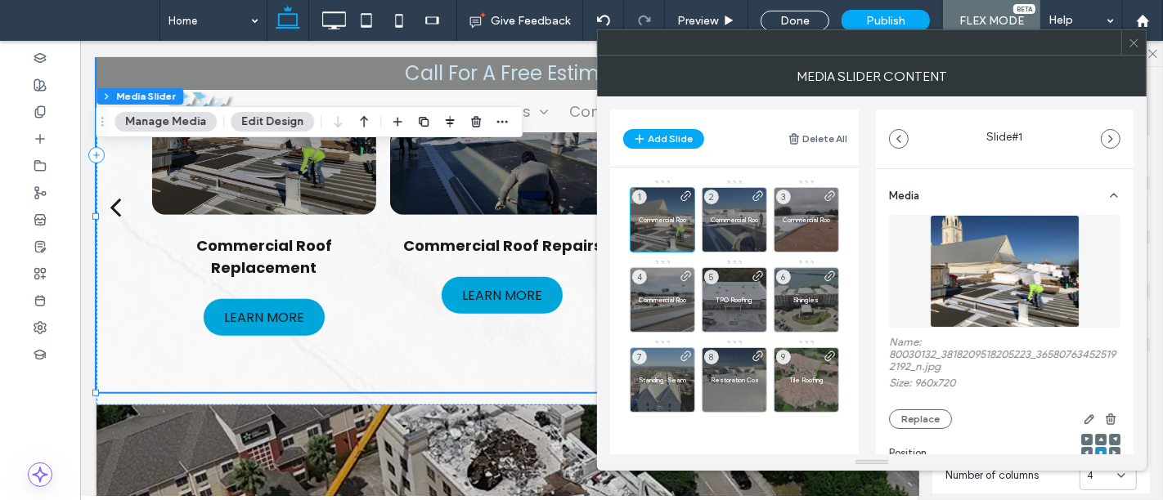
click at [1132, 41] on use at bounding box center [1133, 42] width 8 height 8
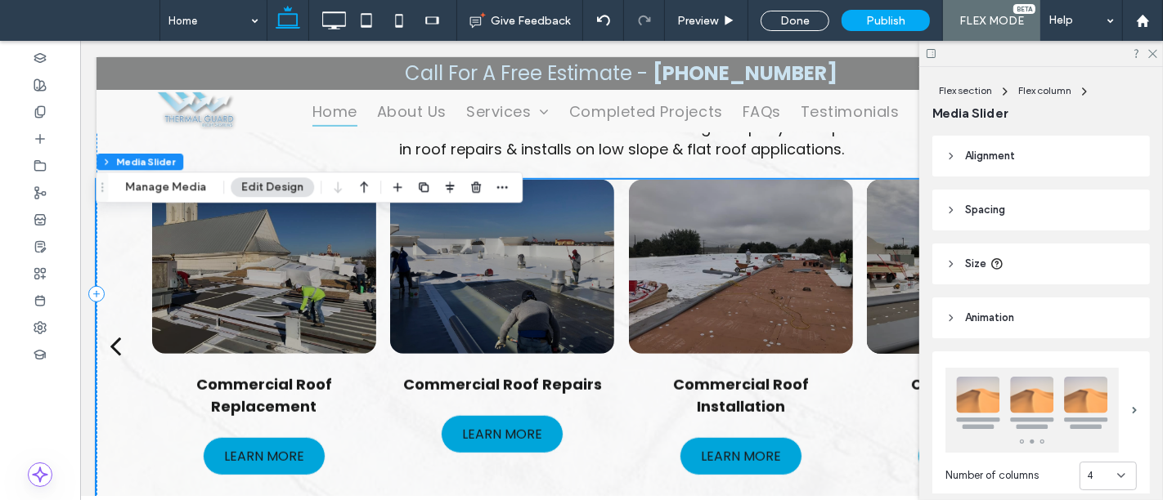
scroll to position [939, 0]
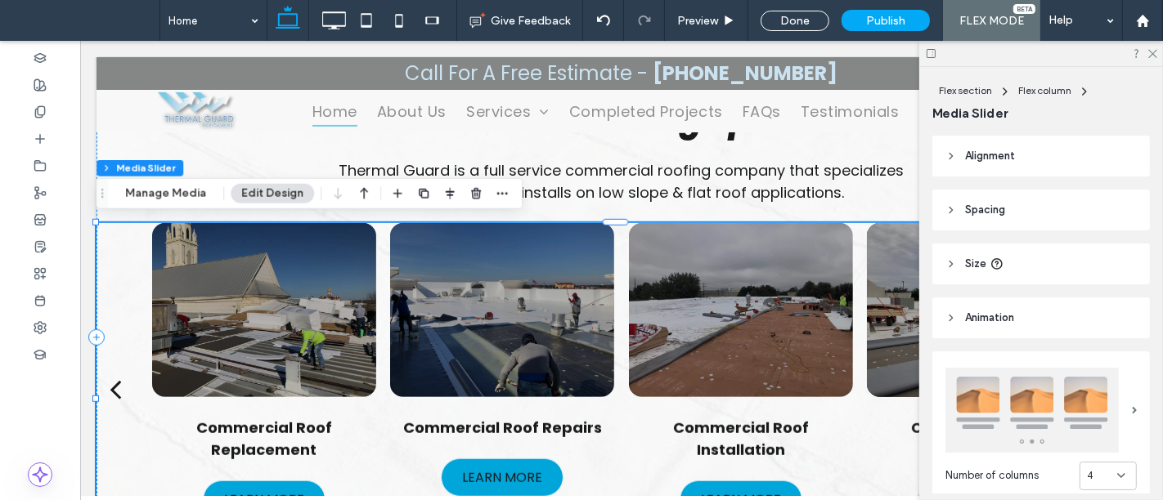
click at [276, 186] on button "Edit Design" at bounding box center [272, 194] width 83 height 20
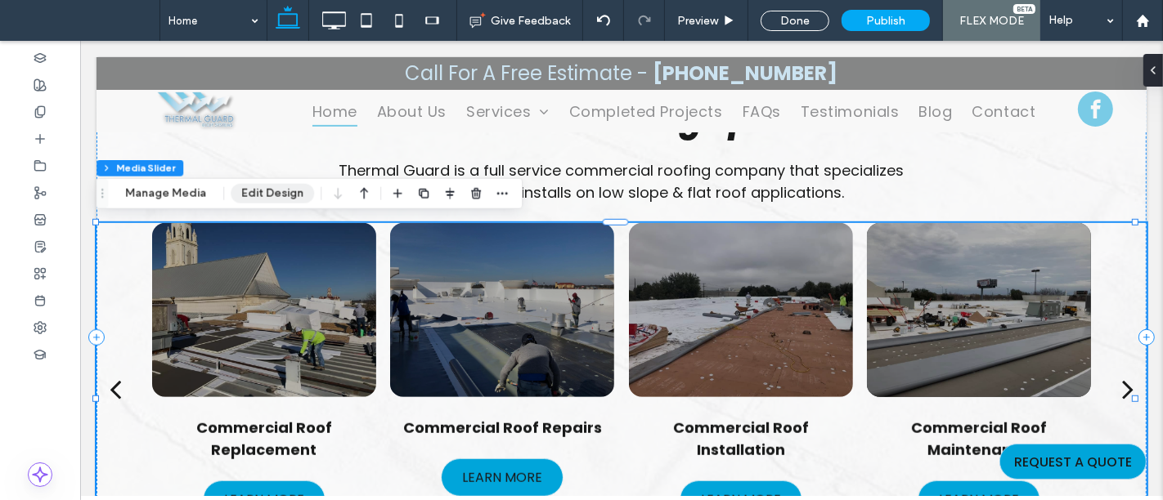
click at [283, 188] on button "Edit Design" at bounding box center [272, 194] width 83 height 20
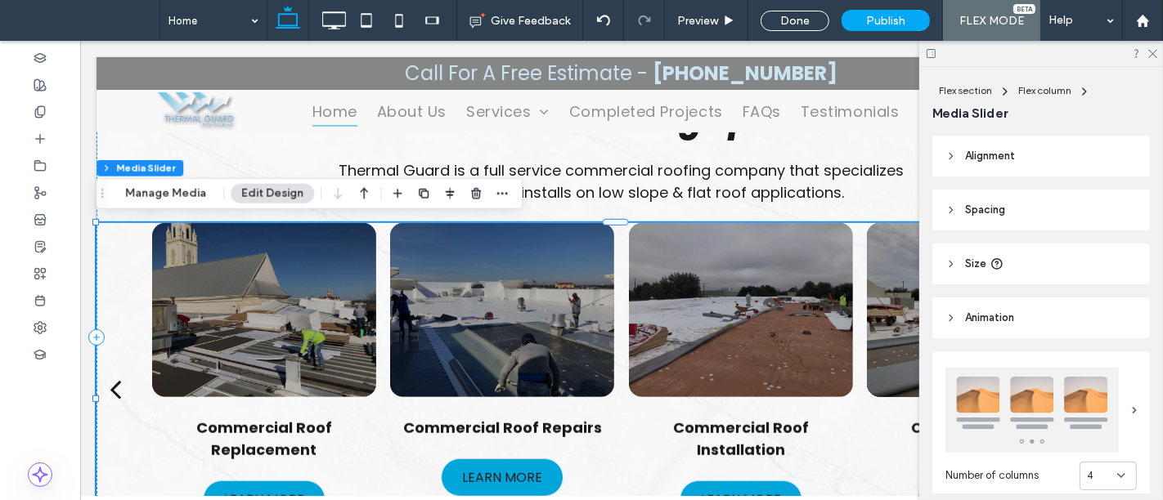
click at [1002, 331] on header "Animation" at bounding box center [1041, 318] width 218 height 41
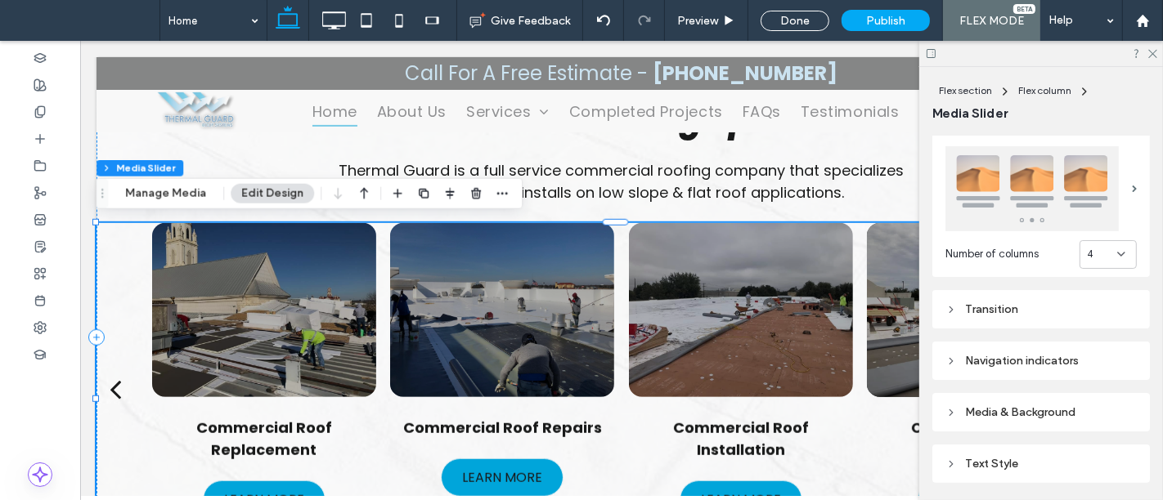
scroll to position [363, 0]
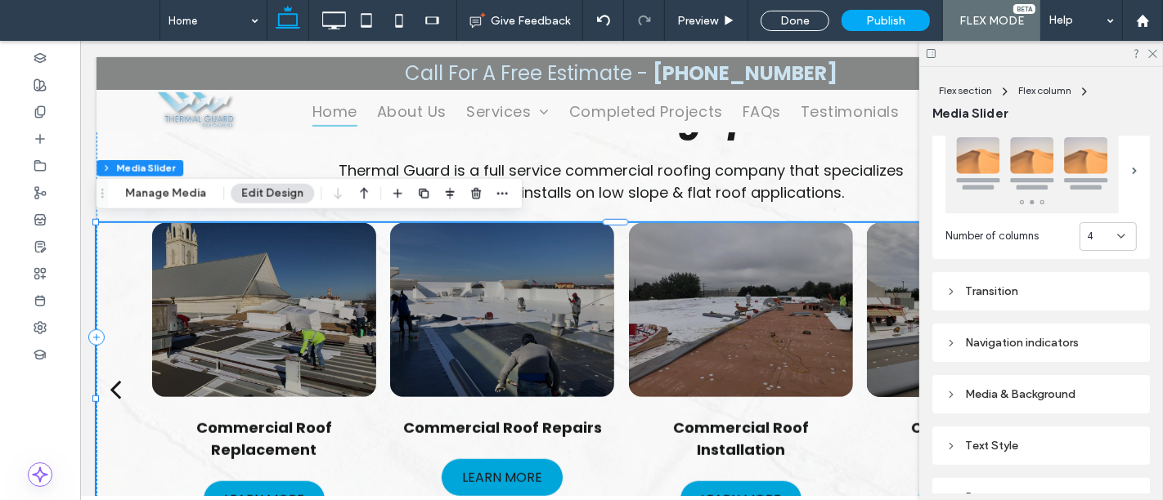
click at [1012, 285] on div "Transition" at bounding box center [1040, 292] width 191 height 14
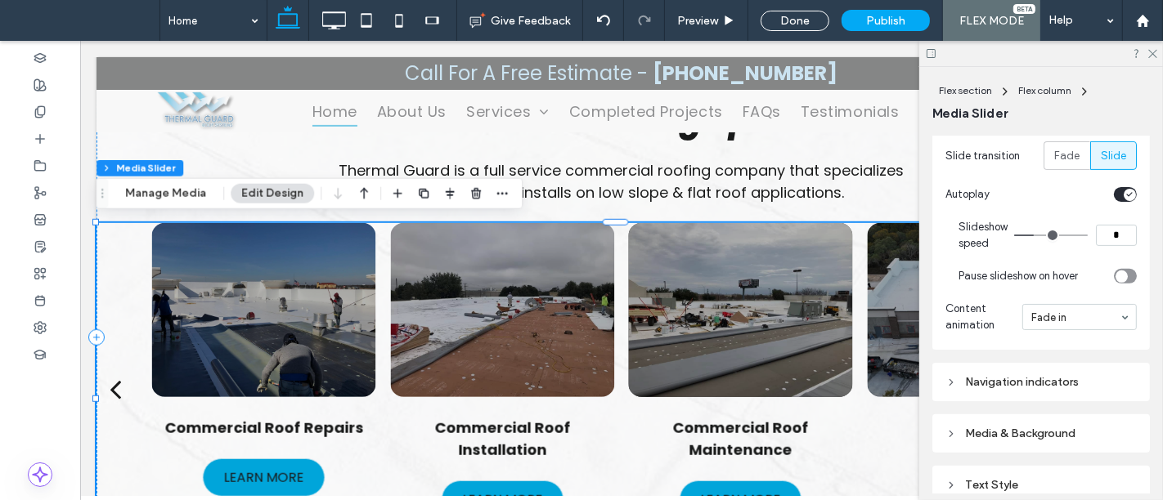
scroll to position [545, 0]
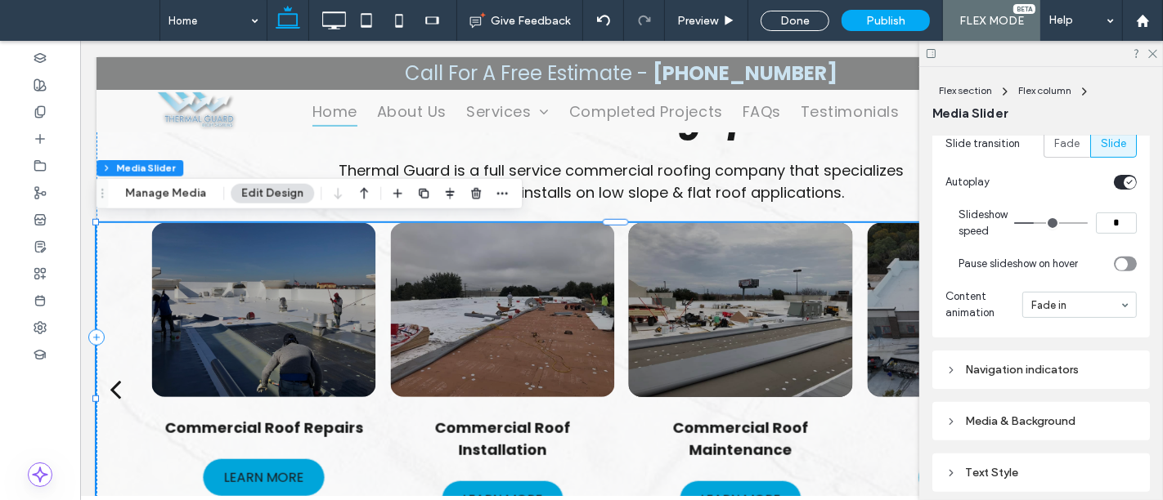
drag, startPoint x: 1114, startPoint y: 219, endPoint x: 1077, endPoint y: 222, distance: 36.9
click at [1096, 222] on input "*" at bounding box center [1116, 223] width 41 height 21
type input "*"
click at [1074, 239] on section "Slideshow speed *" at bounding box center [1047, 223] width 178 height 49
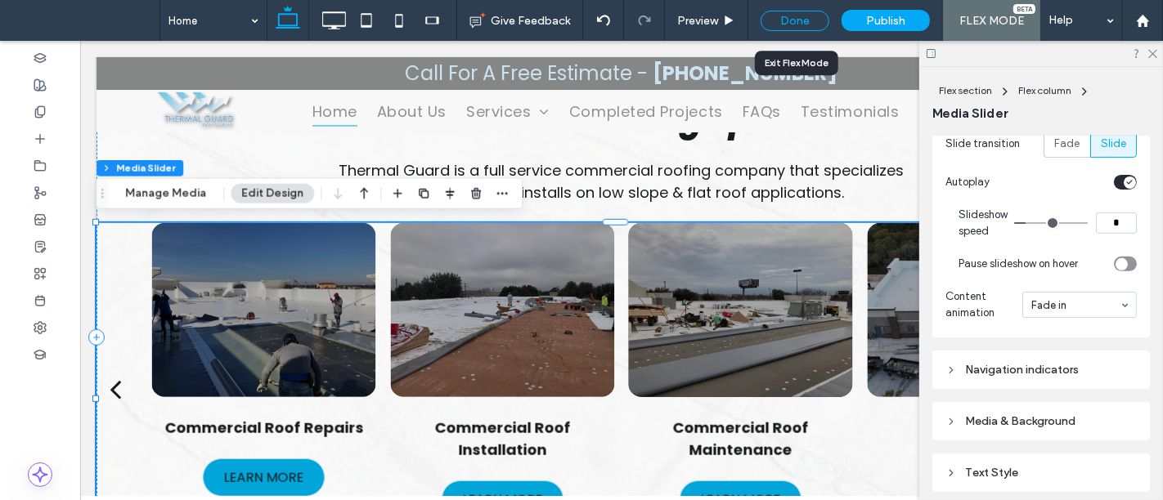
drag, startPoint x: 789, startPoint y: 17, endPoint x: 1075, endPoint y: 146, distance: 313.7
click at [789, 17] on div "Done" at bounding box center [794, 21] width 69 height 20
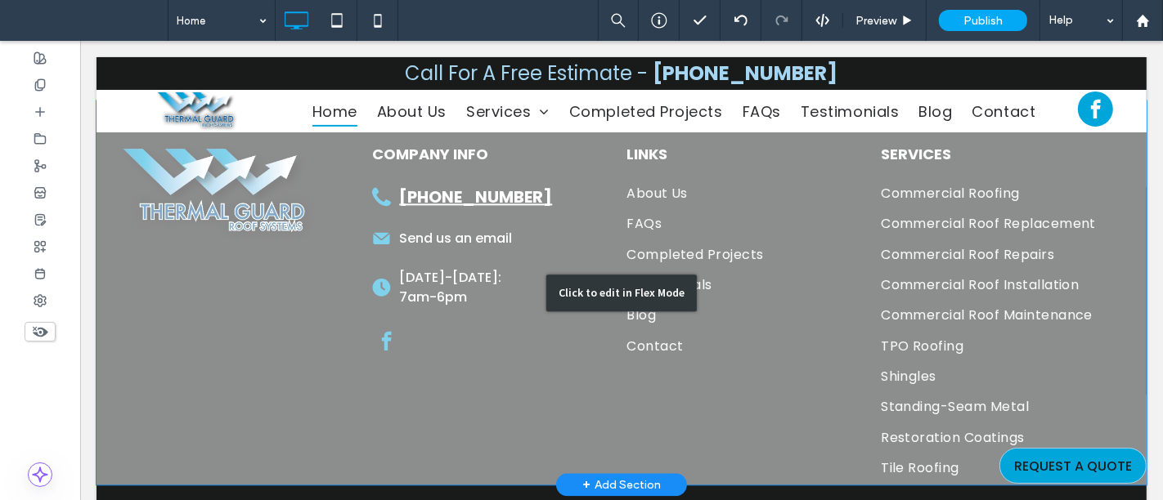
scroll to position [3242, 0]
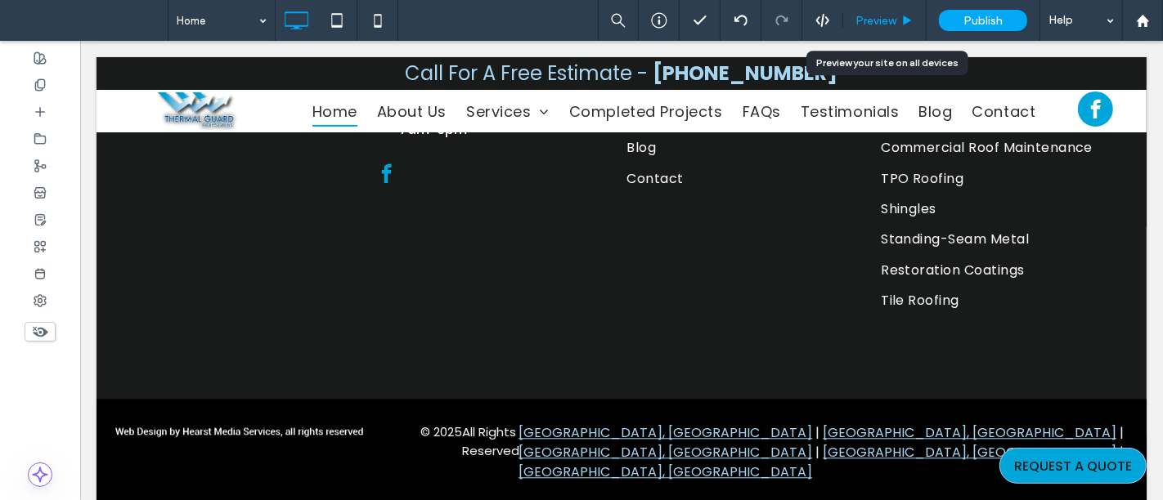
click at [889, 21] on span "Preview" at bounding box center [875, 21] width 41 height 14
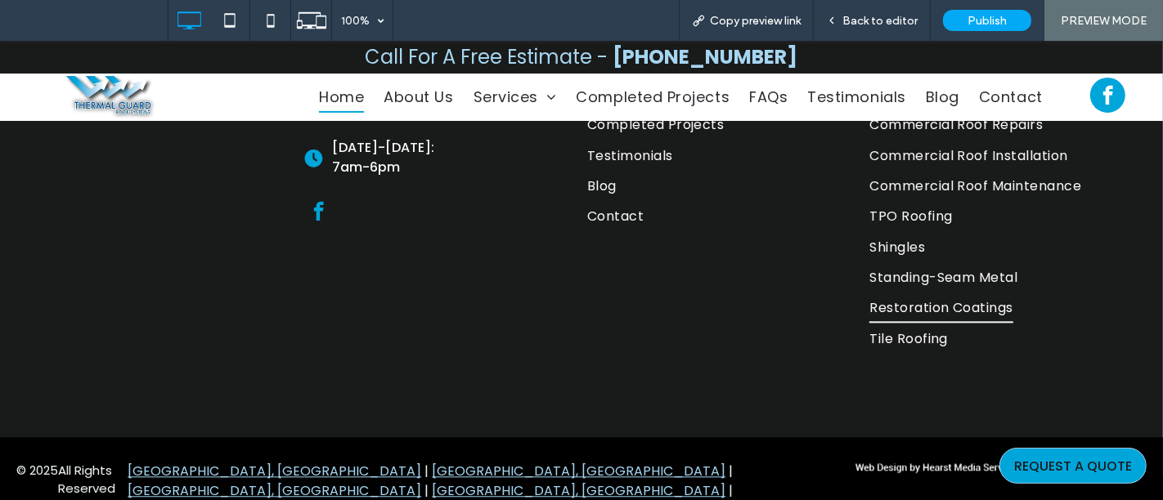
scroll to position [3186, 0]
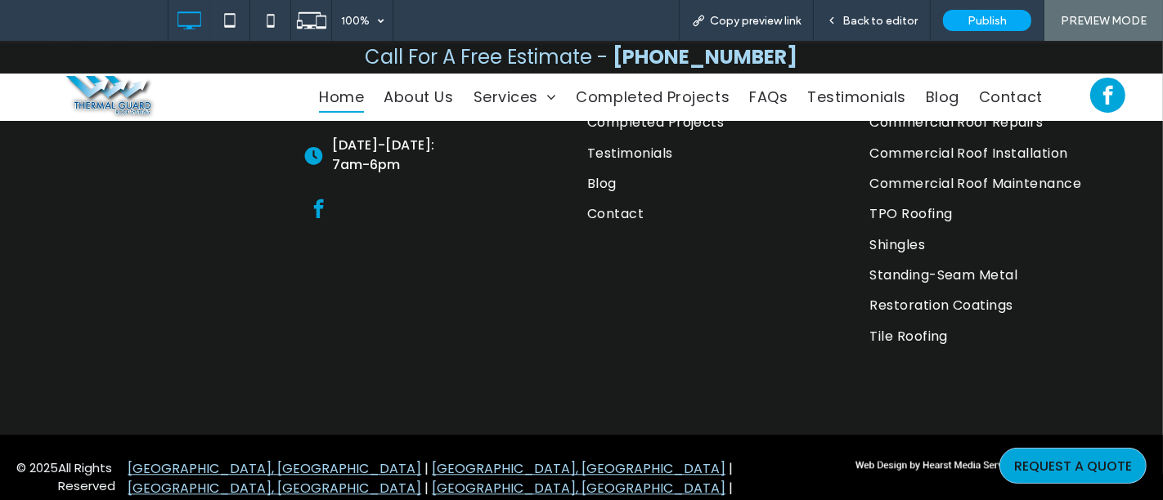
click at [313, 213] on span "facebook" at bounding box center [318, 209] width 29 height 29
click at [38, 186] on div "COMPANY INFO [PHONE_NUMBER] Send us an email [DATE]-[DATE]: ﻿ 7am-6pm LINKS Abo…" at bounding box center [581, 182] width 1130 height 343
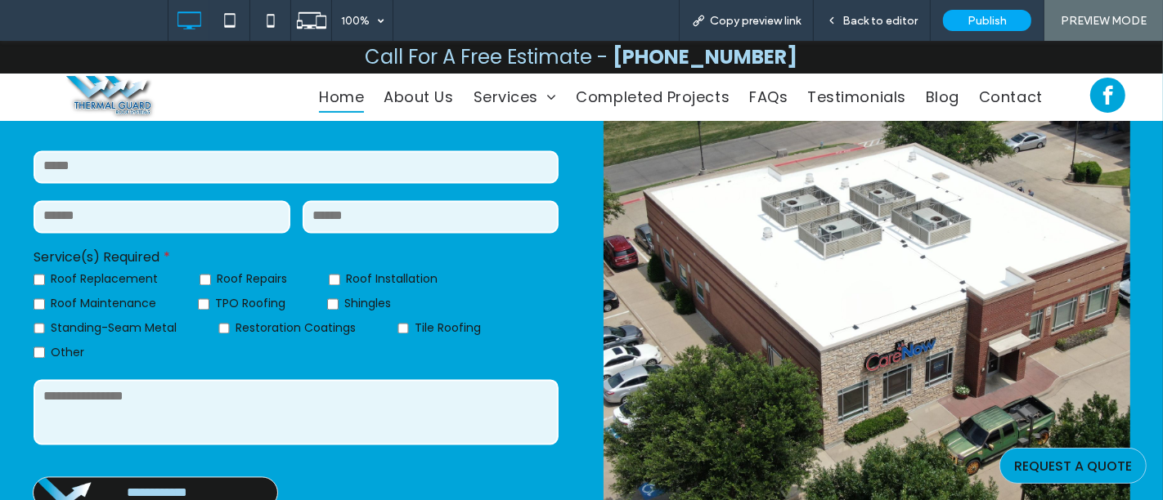
scroll to position [2551, 0]
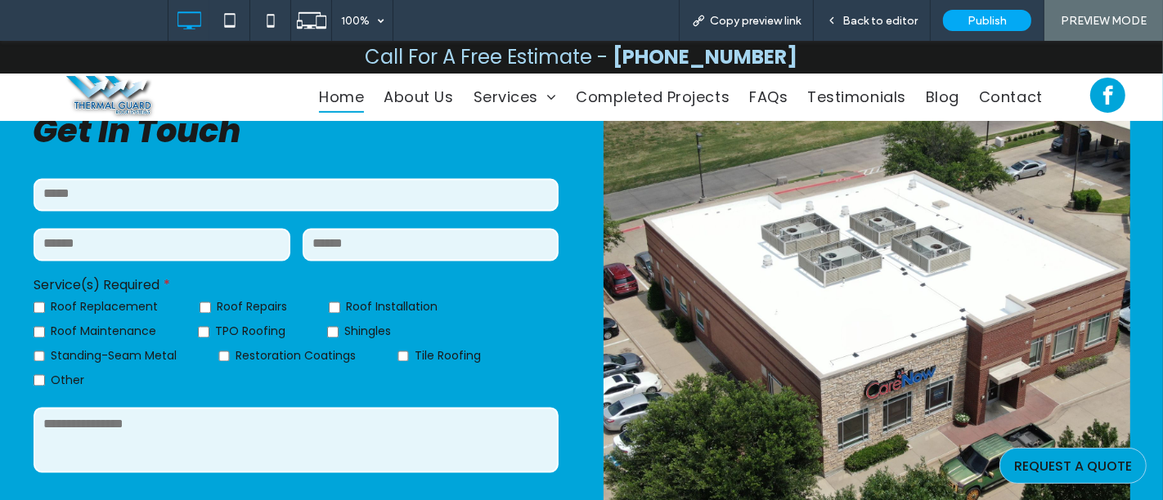
click at [415, 354] on span "Tile Roofing" at bounding box center [448, 356] width 66 height 17
click at [895, 12] on div "Back to editor" at bounding box center [872, 20] width 117 height 41
click at [449, 321] on div "Roof Replacement Roof Repairs Roof Installation Roof Maintenance TPO Roofing Sh…" at bounding box center [296, 345] width 525 height 98
click at [413, 246] on input "tel" at bounding box center [431, 245] width 257 height 33
click at [902, 25] on span "Back to editor" at bounding box center [879, 21] width 75 height 14
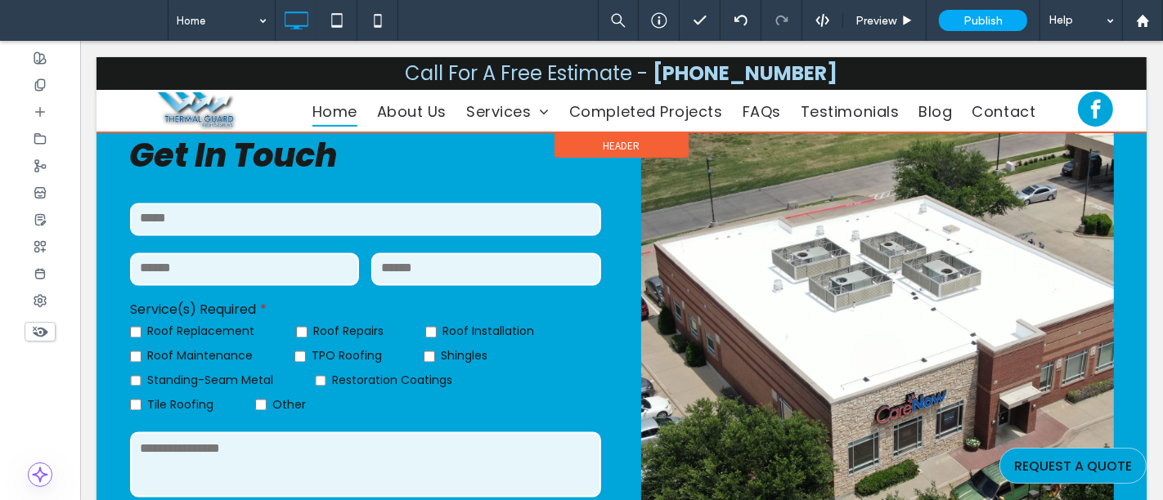
scroll to position [2562, 0]
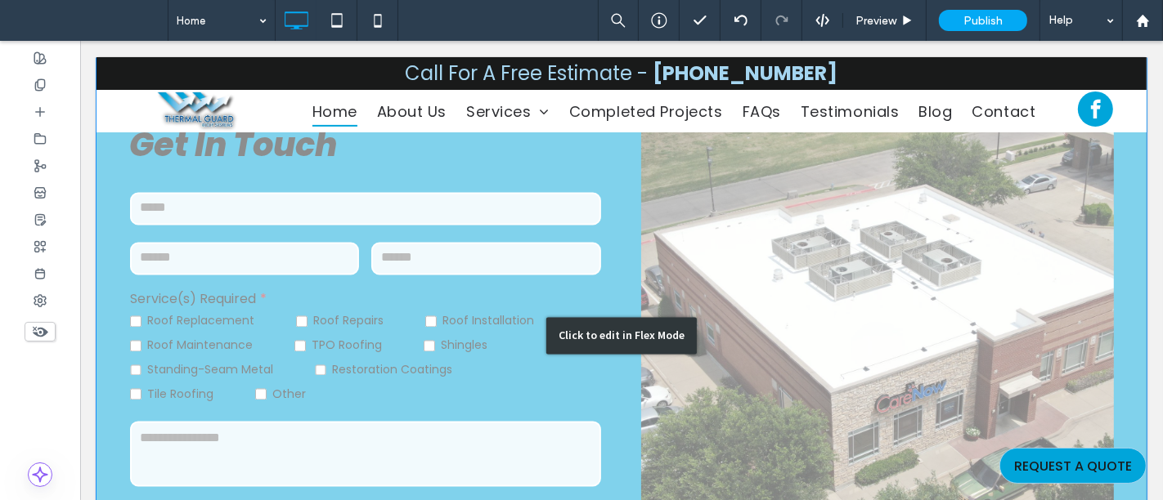
click at [328, 382] on div "Click to edit in Flex Mode" at bounding box center [621, 336] width 1050 height 555
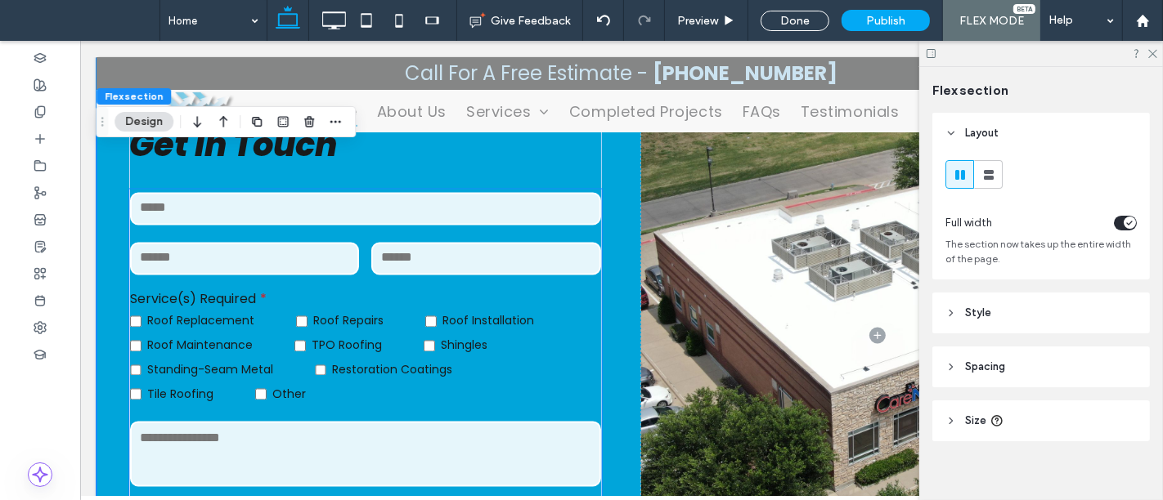
click at [325, 330] on label "Roof Repairs" at bounding box center [359, 322] width 129 height 25
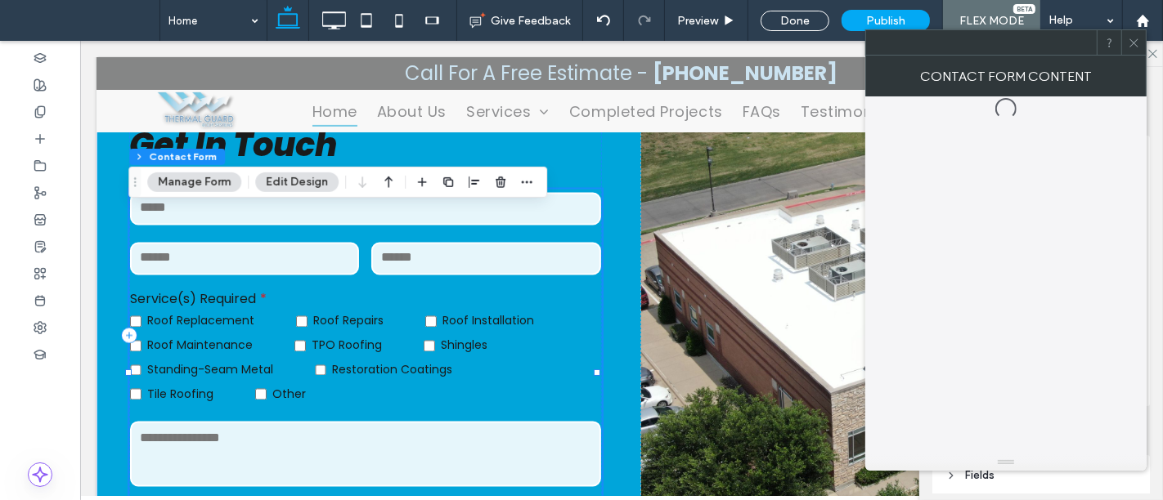
type input "*"
type input "***"
type input "**"
type input "*"
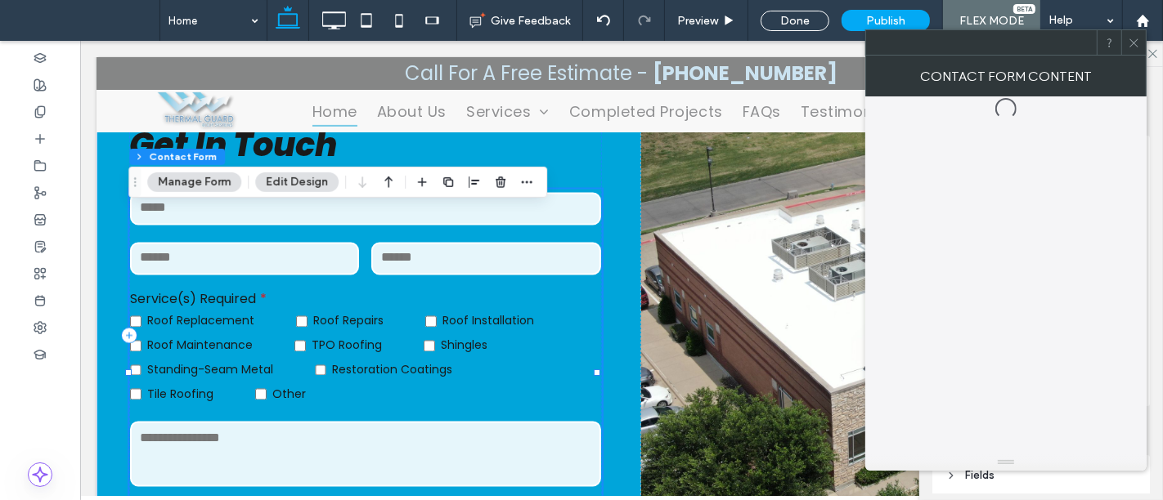
type input "***"
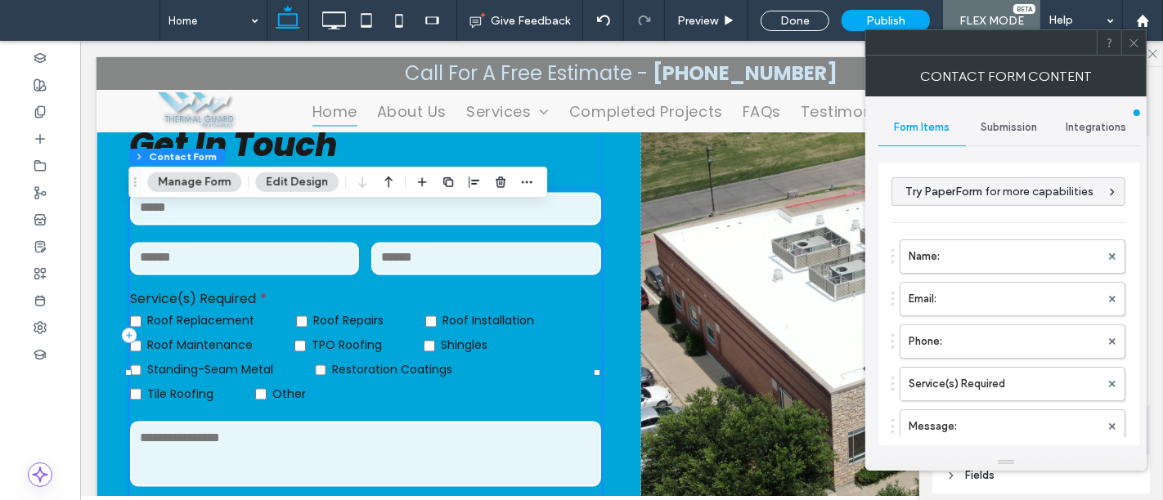
type input "**"
click at [1007, 138] on div "Submission" at bounding box center [1009, 128] width 87 height 36
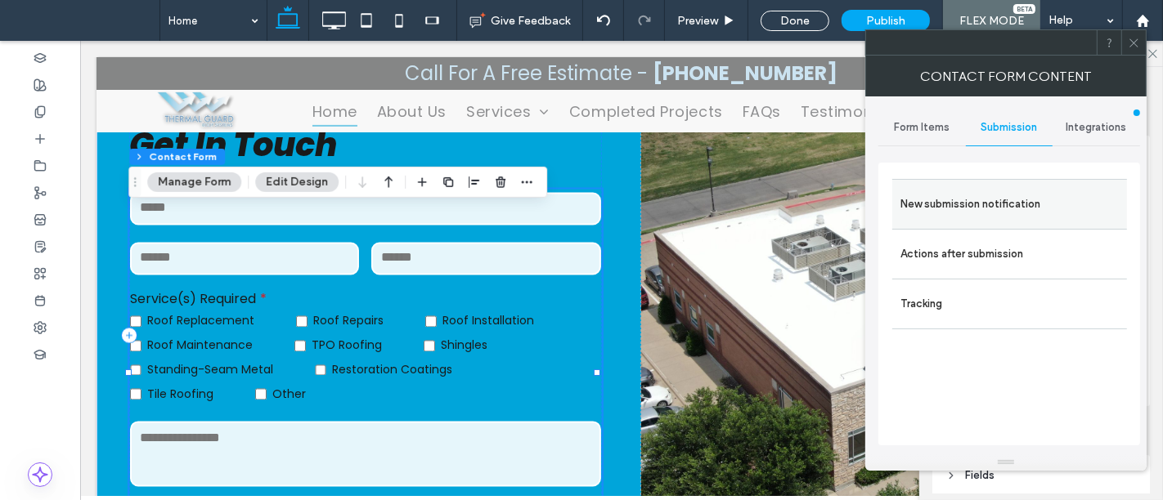
click at [987, 208] on label "New submission notification" at bounding box center [1009, 204] width 218 height 33
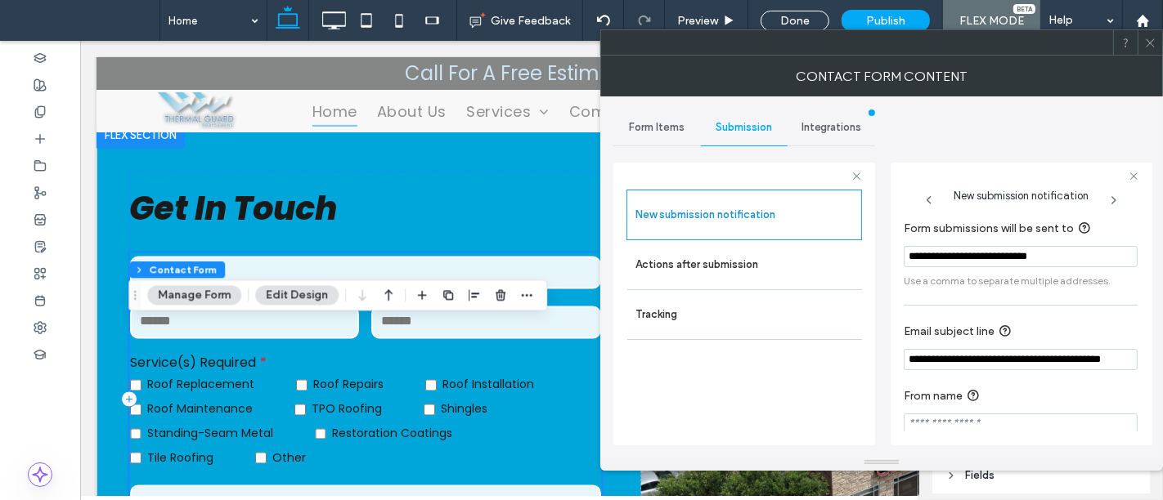
scroll to position [2380, 0]
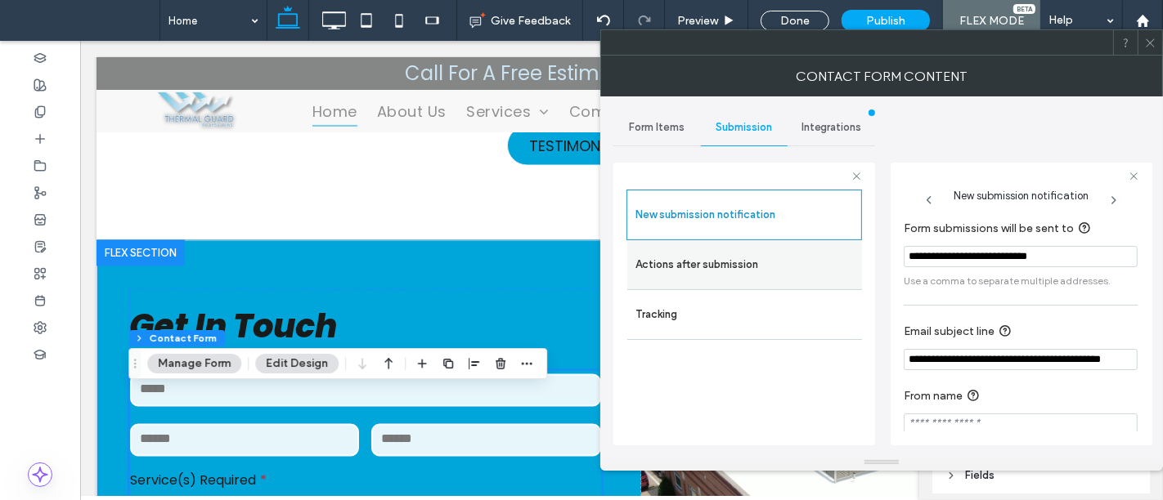
drag, startPoint x: 1088, startPoint y: 251, endPoint x: 848, endPoint y: 259, distance: 240.5
click at [848, 259] on div "**********" at bounding box center [744, 302] width 262 height 304
click at [1080, 257] on input "**********" at bounding box center [1021, 256] width 234 height 21
paste input "**********"
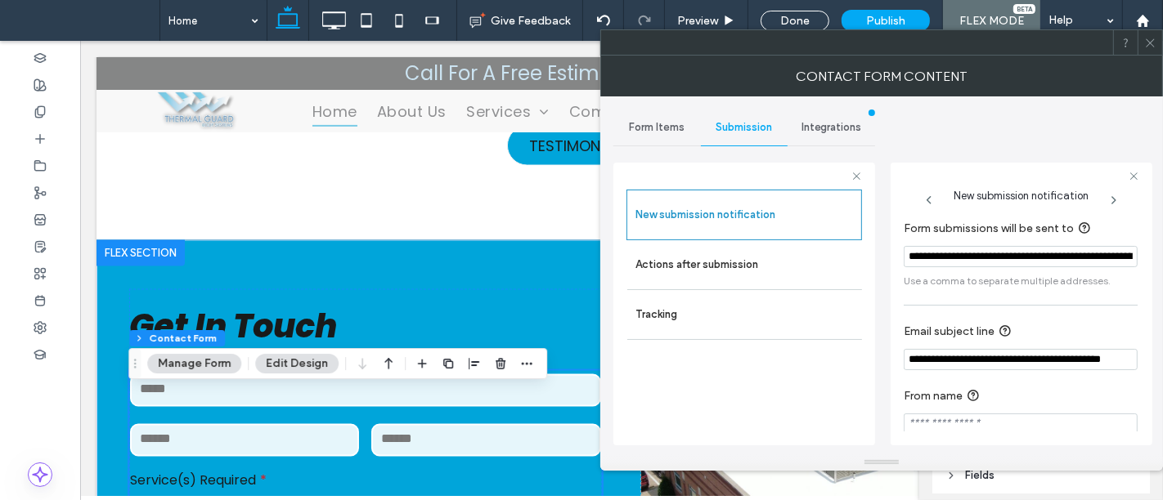
scroll to position [0, 110]
click at [988, 253] on input "**********" at bounding box center [1018, 257] width 228 height 22
type input "**********"
click at [883, 289] on div "**********" at bounding box center [881, 275] width 536 height 358
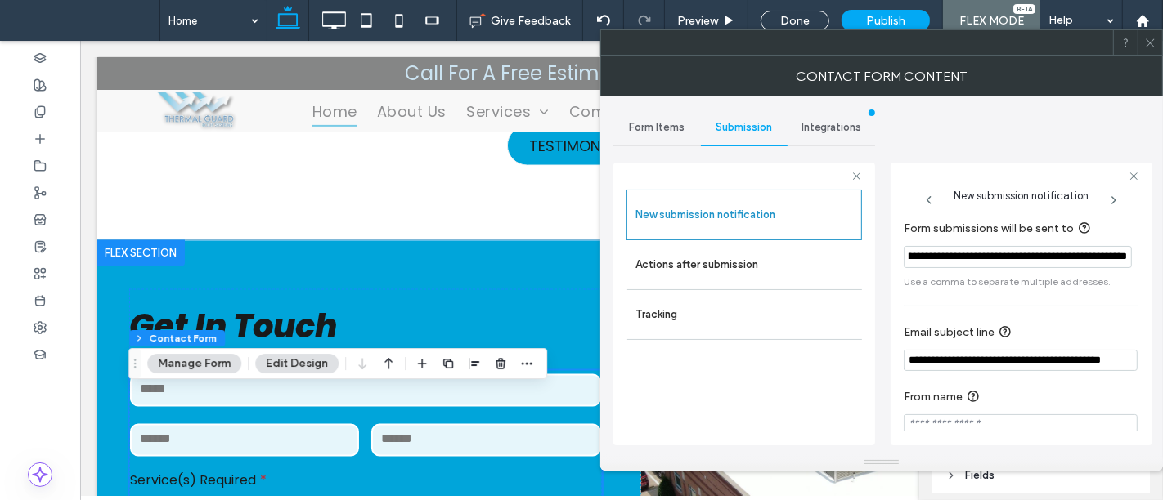
scroll to position [0, 0]
click at [1148, 47] on icon at bounding box center [1150, 43] width 12 height 12
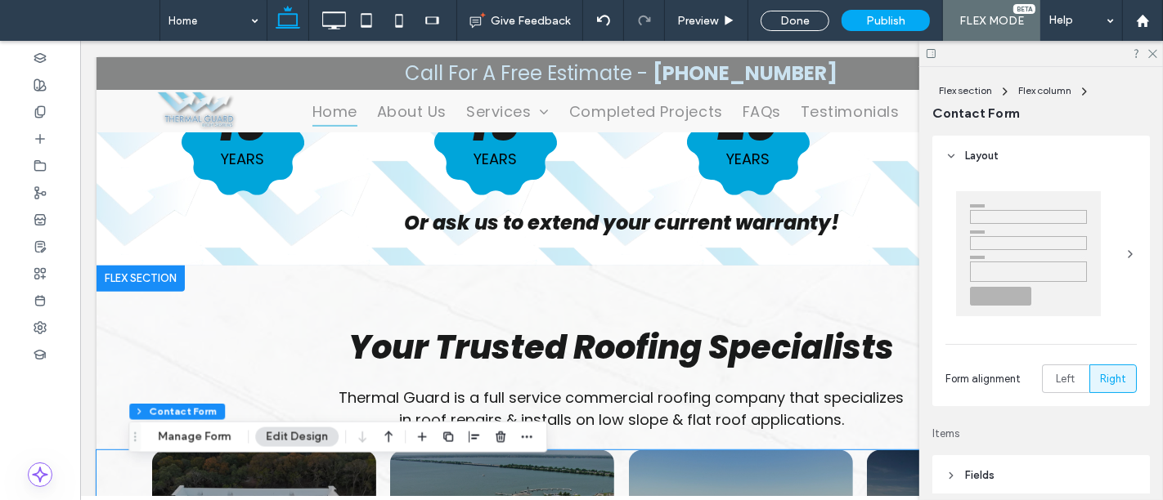
scroll to position [439, 0]
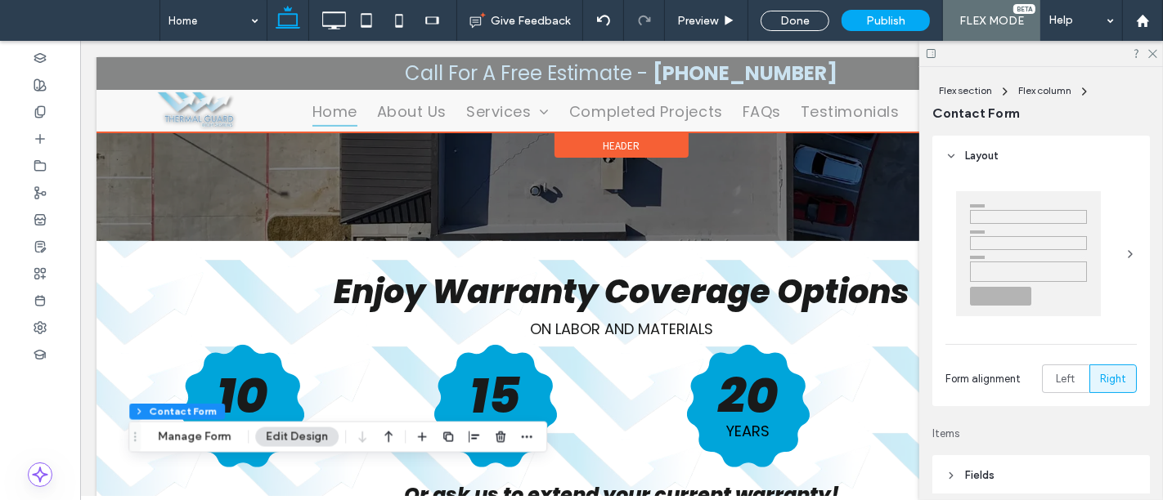
click at [406, 112] on div at bounding box center [621, 94] width 1050 height 75
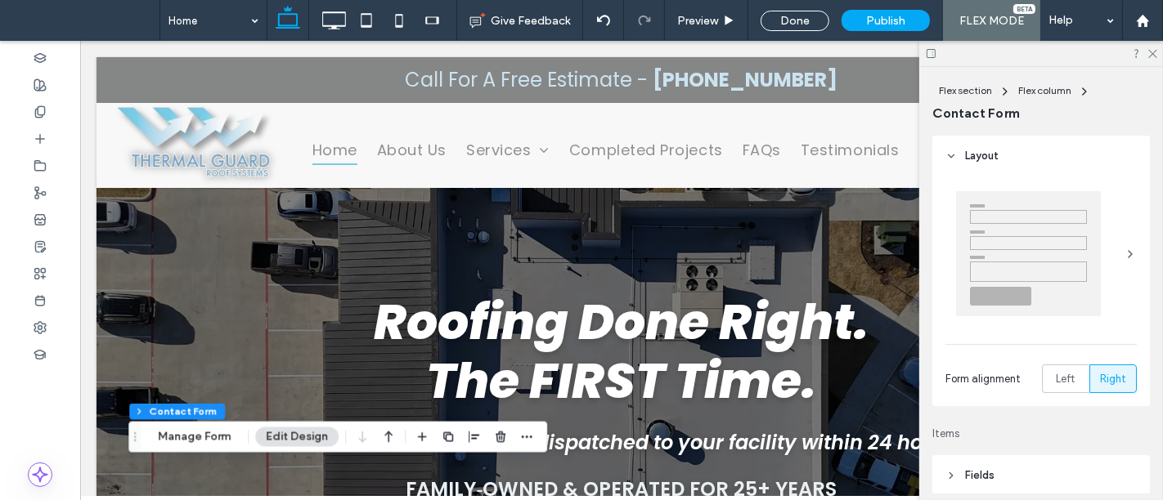
scroll to position [0, 0]
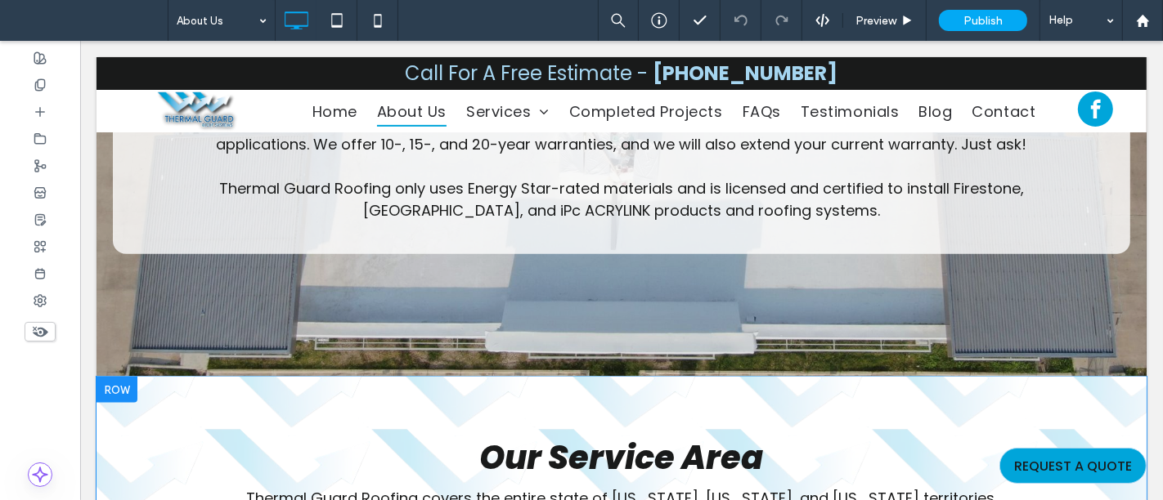
scroll to position [1908, 0]
